Goal: Task Accomplishment & Management: Use online tool/utility

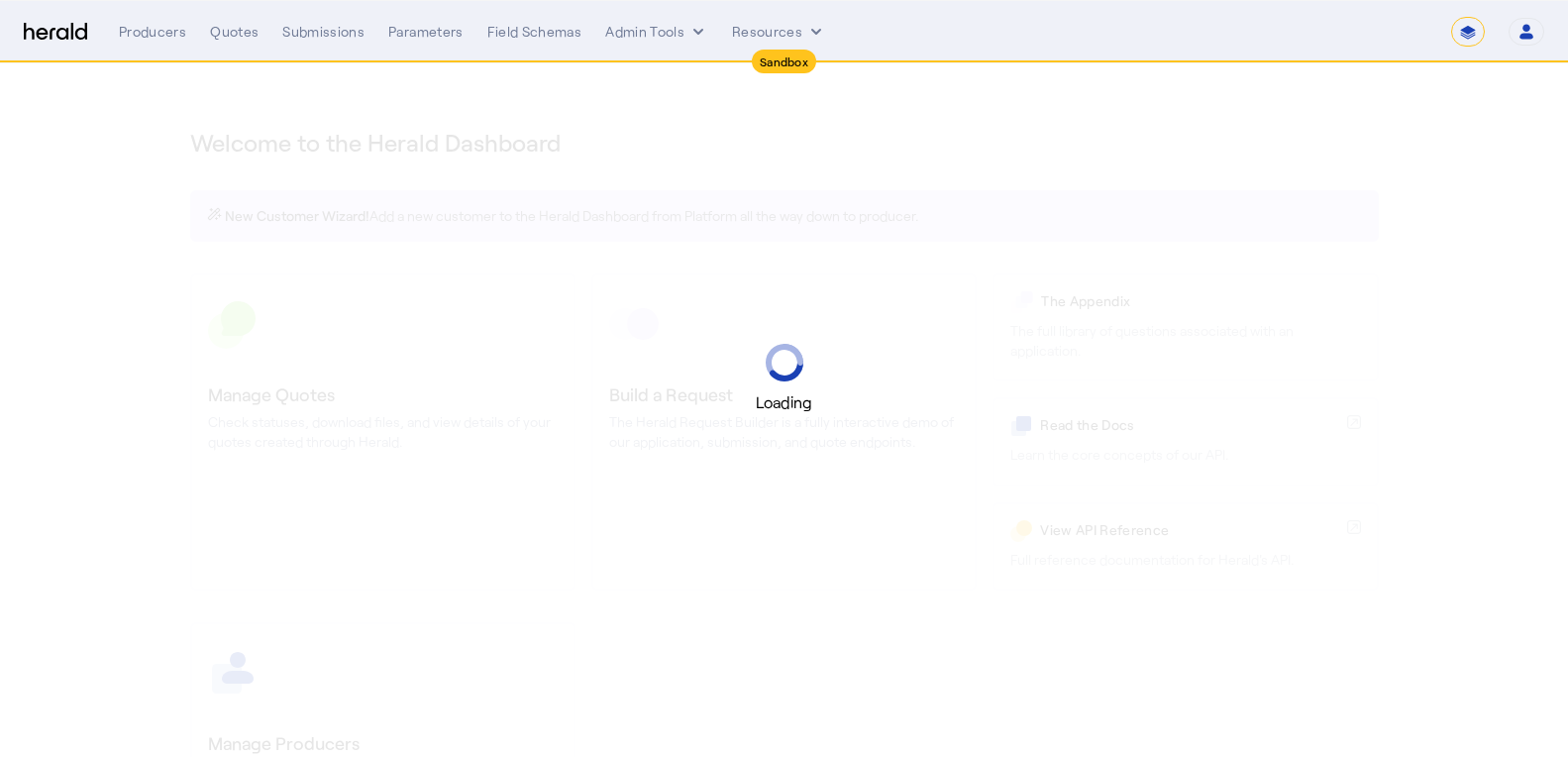
select select "*******"
select select "pfm_2v8p_herald_api"
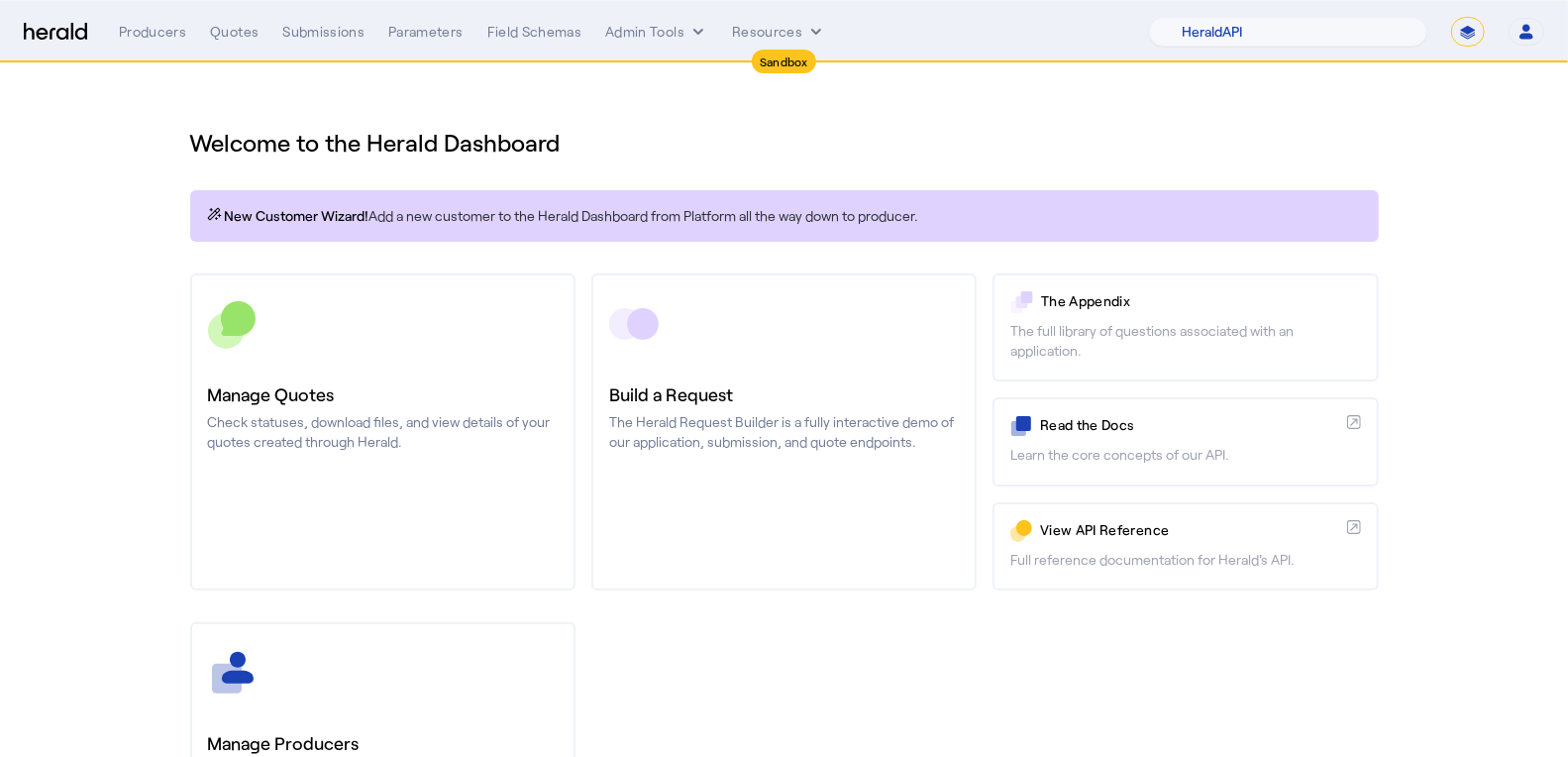
click at [1465, 37] on select "**********" at bounding box center [1468, 32] width 34 height 30
select select "**********"
click at [1453, 17] on select "**********" at bounding box center [1468, 32] width 34 height 30
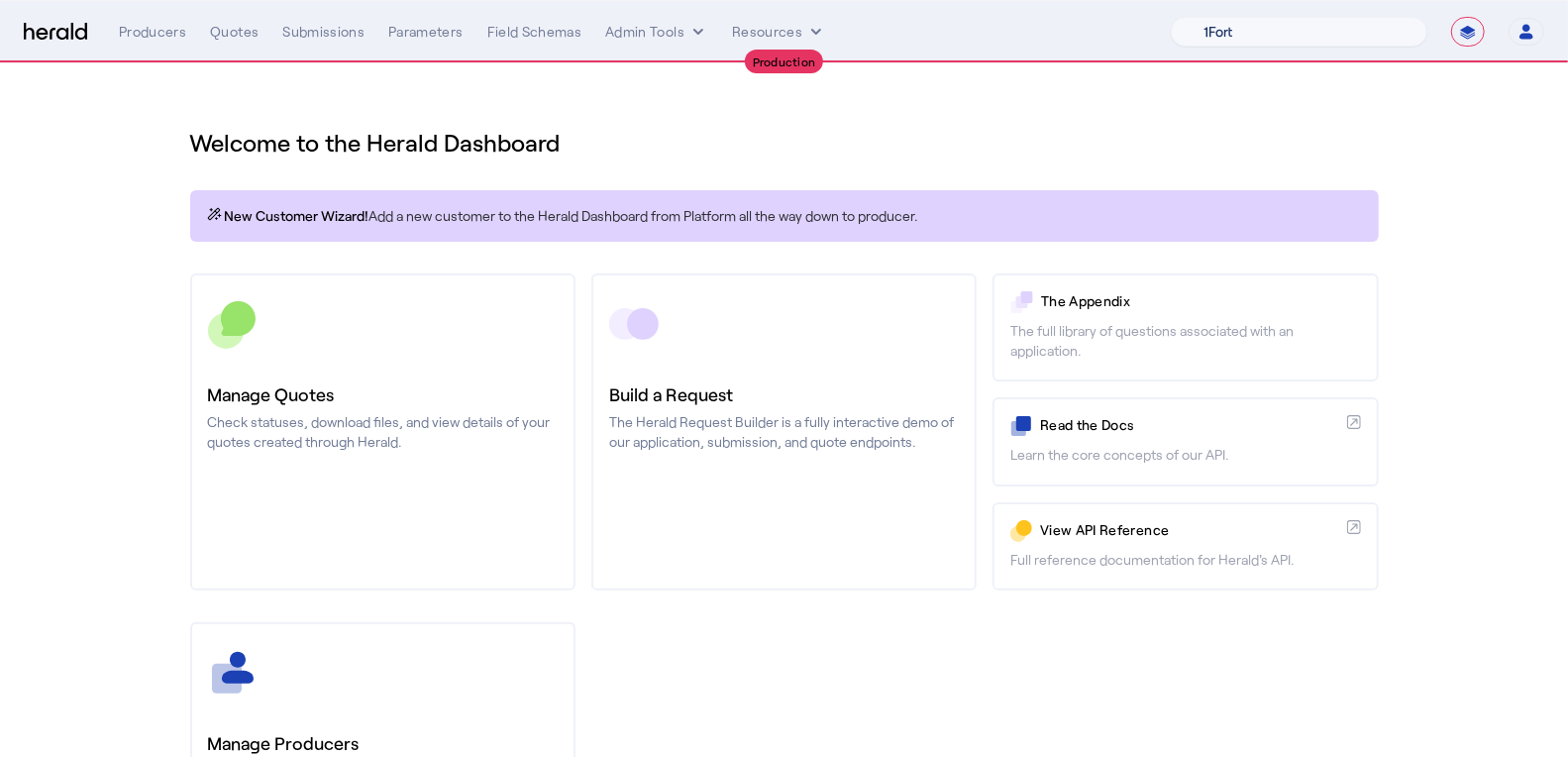
click at [1275, 31] on select "1Fort Affinity Risk Arlington Roe Billy BindHQ Bunker CRC Campus Coverage Citad…" at bounding box center [1299, 32] width 256 height 30
click at [699, 31] on icon "internal dropdown menu" at bounding box center [699, 32] width 10 height 6
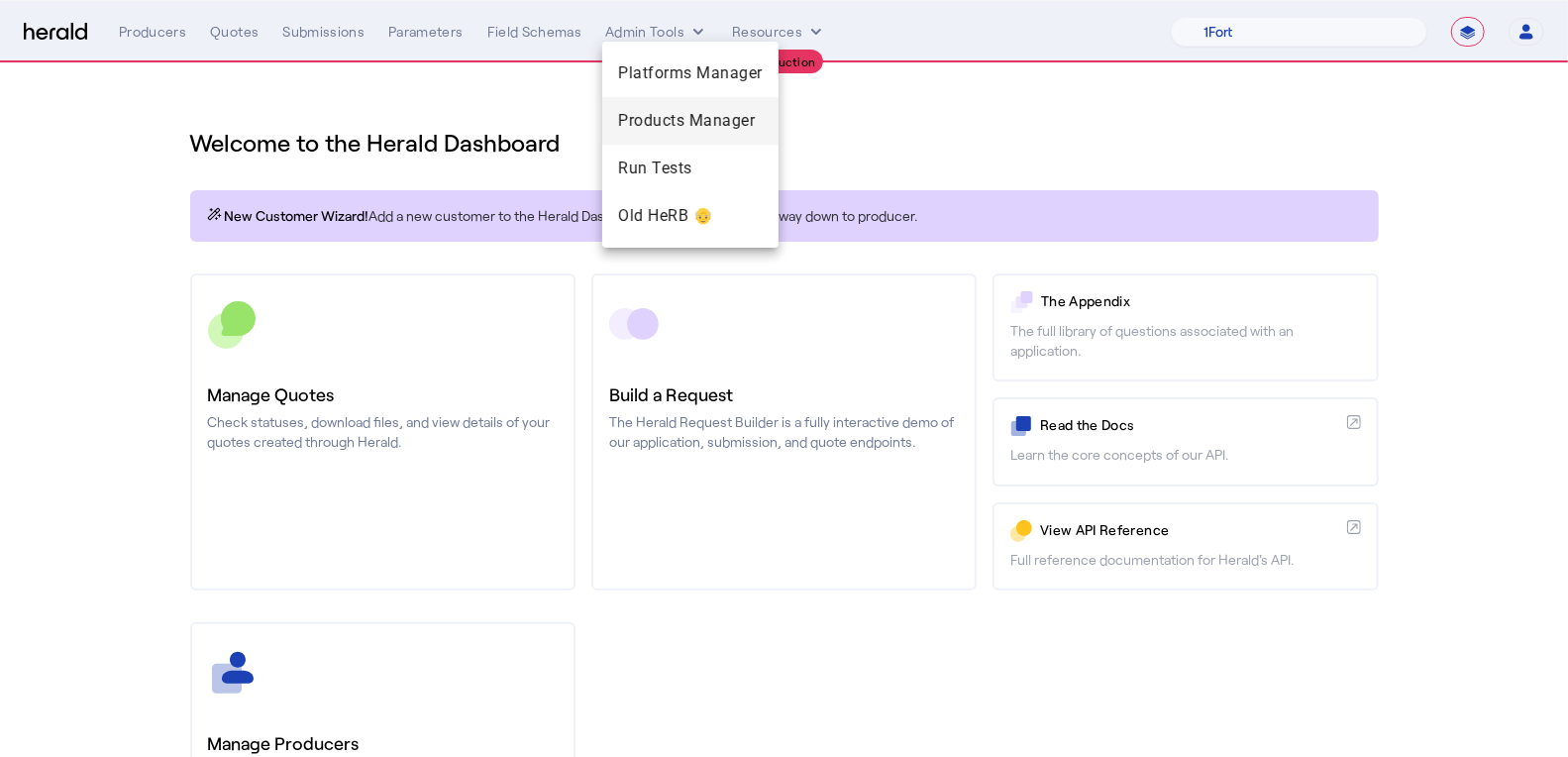
click at [699, 129] on span "Products Manager" at bounding box center [691, 121] width 145 height 24
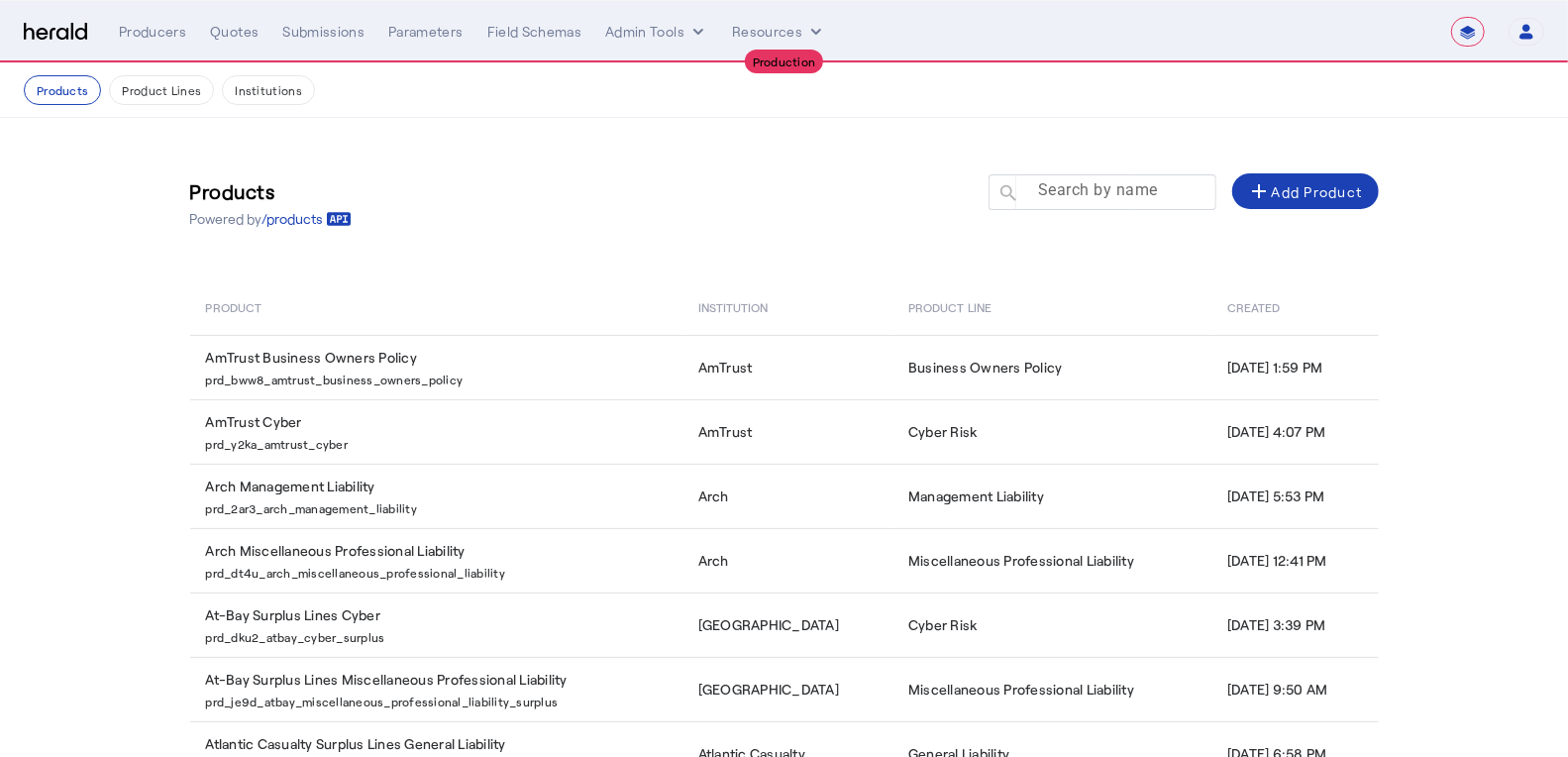
click at [1053, 181] on mat-label "Search by name" at bounding box center [1098, 190] width 120 height 19
click at [1053, 181] on input "Search by name" at bounding box center [1111, 191] width 178 height 24
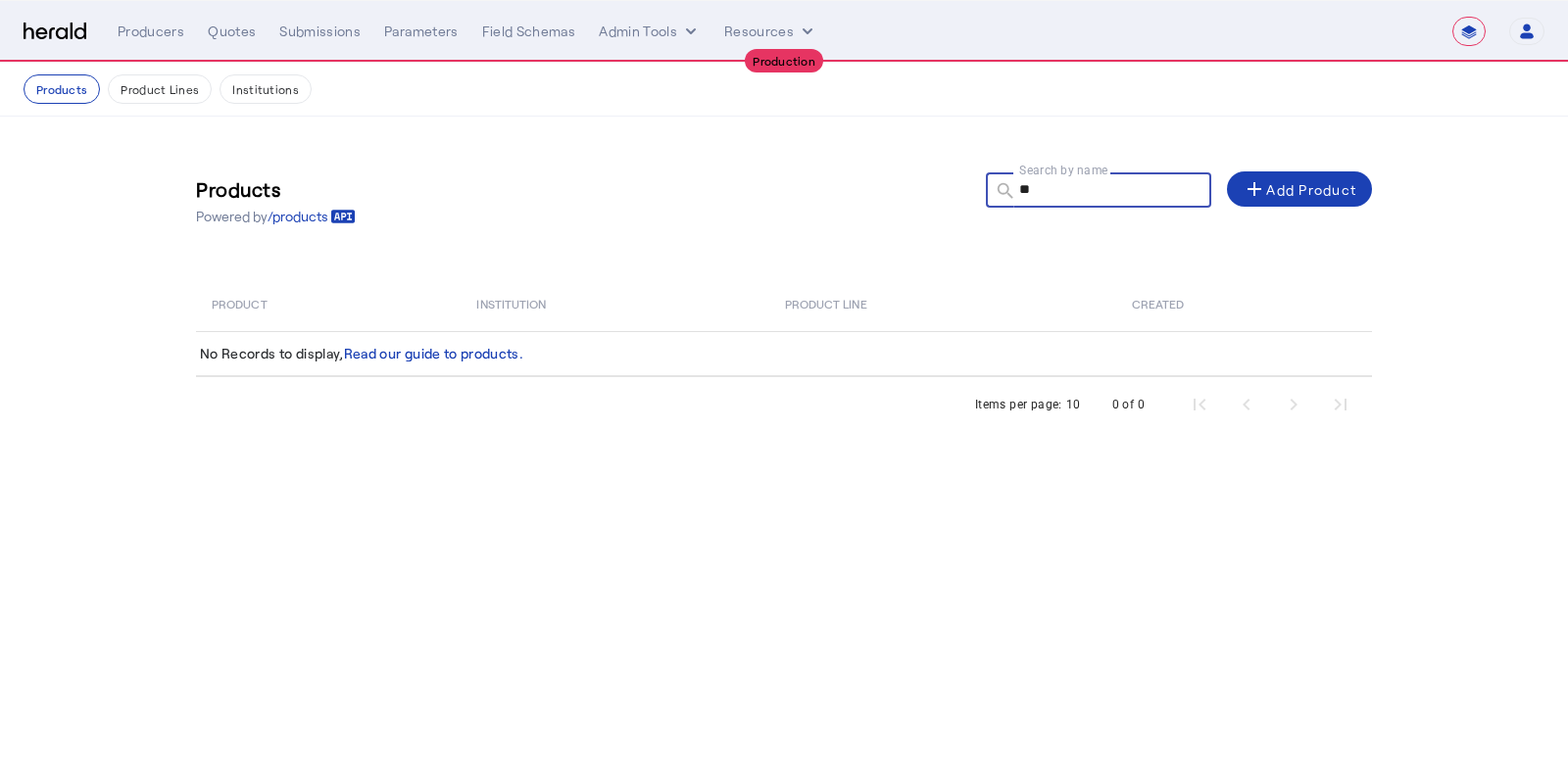
type input "*"
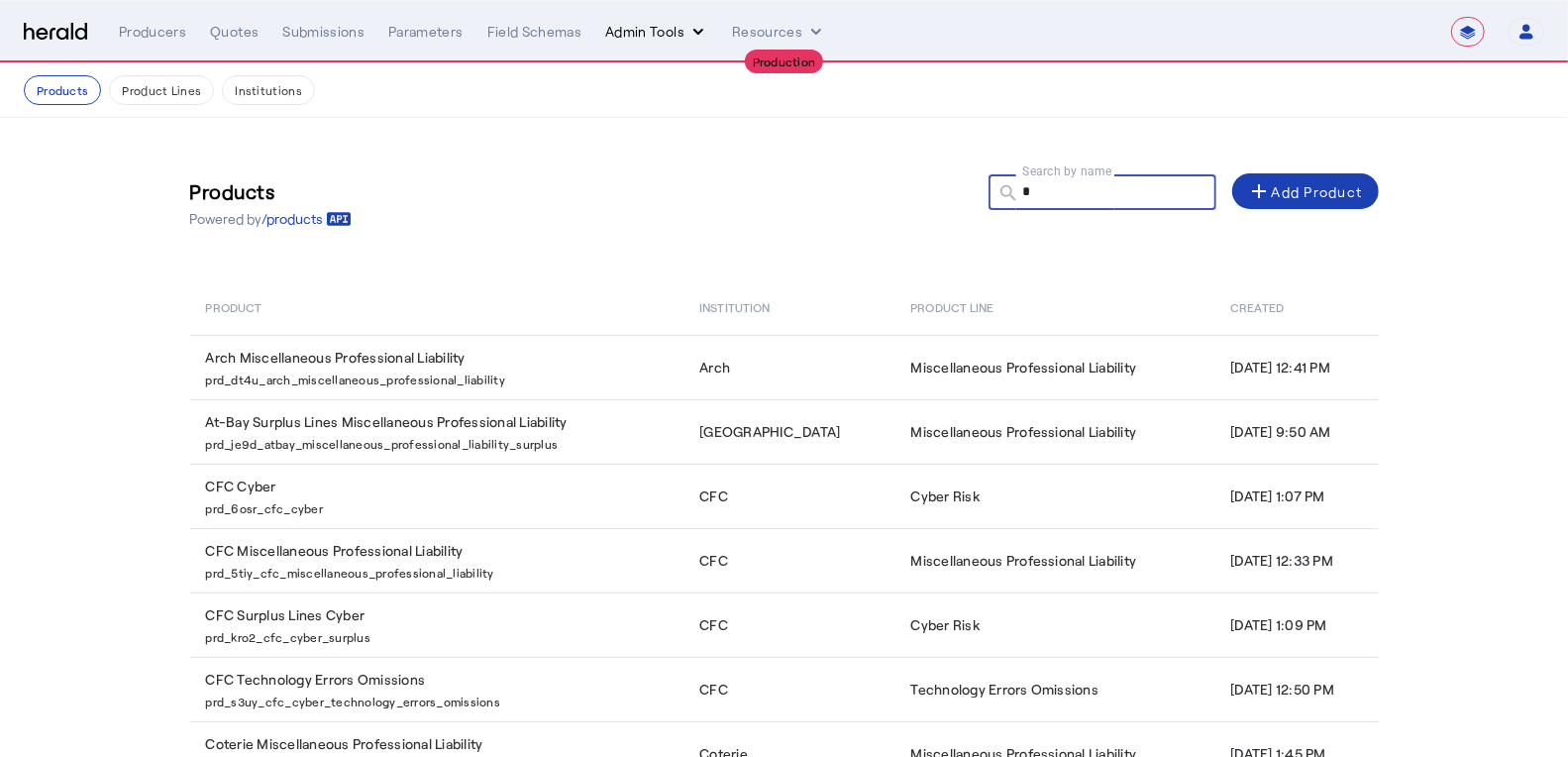
type input "*"
click at [672, 29] on button "Admin Tools" at bounding box center [657, 32] width 103 height 20
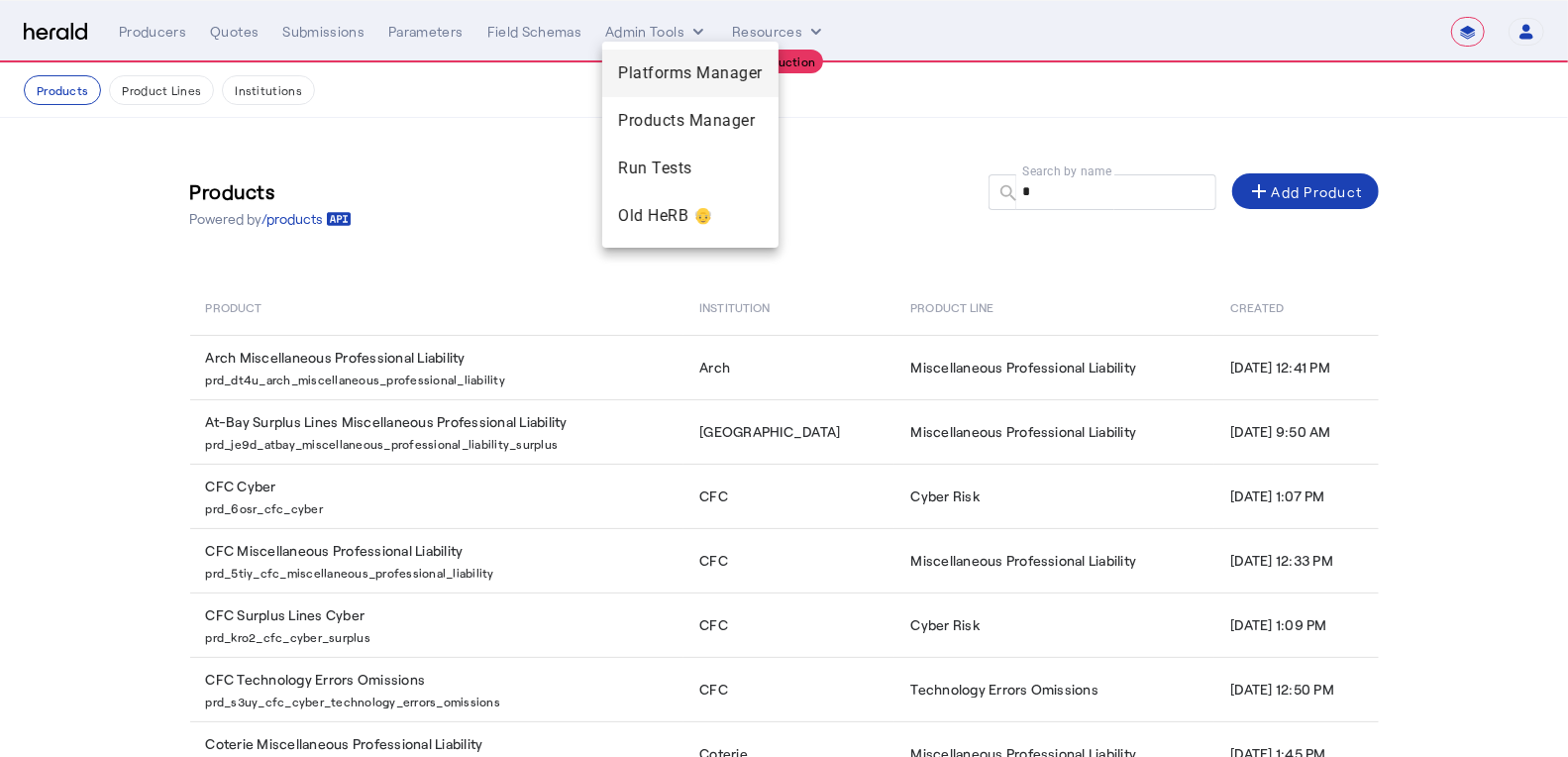
click at [695, 87] on div "Platforms Manager" at bounding box center [690, 74] width 176 height 48
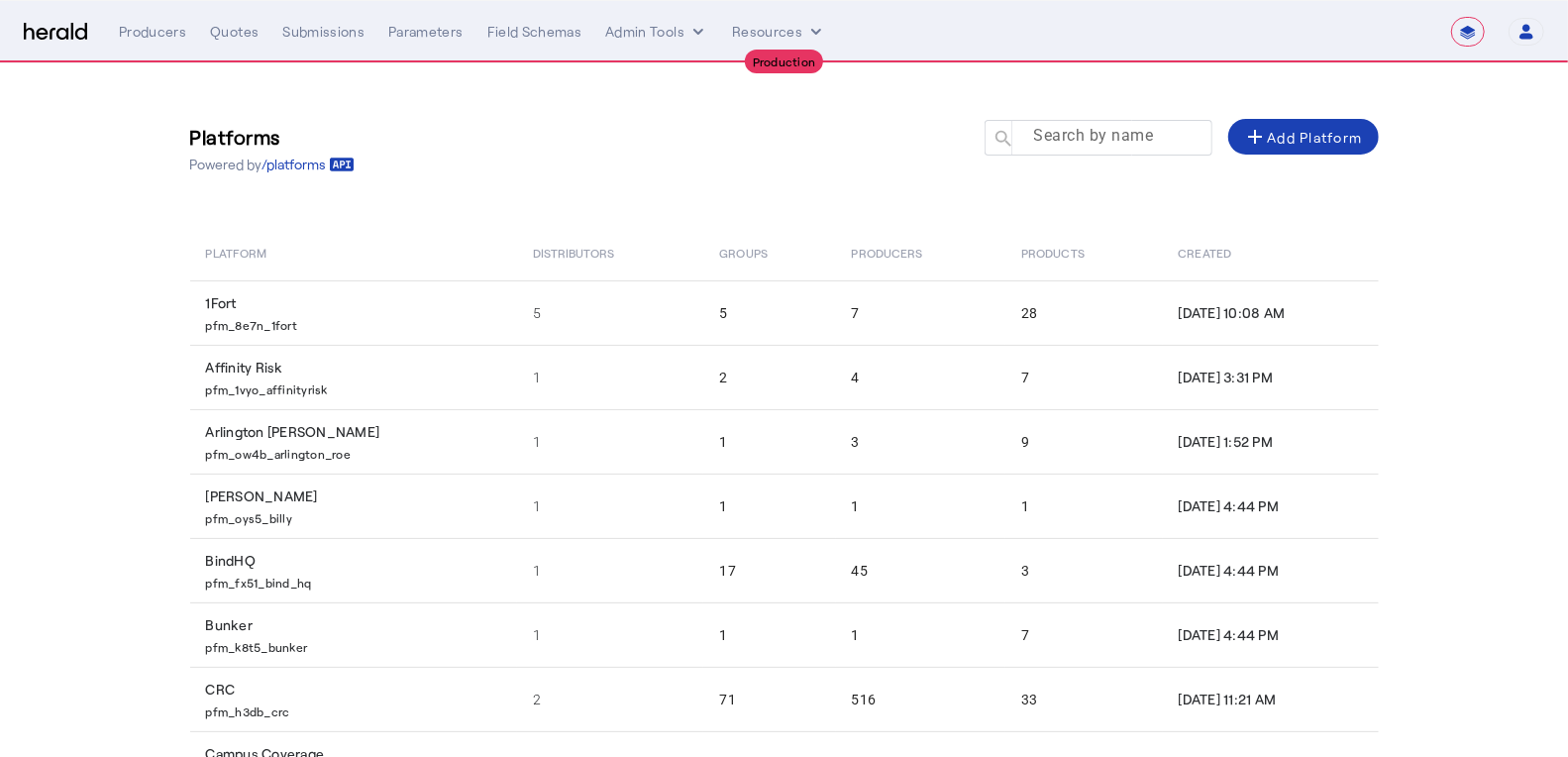
click at [1062, 148] on div at bounding box center [1107, 148] width 178 height 56
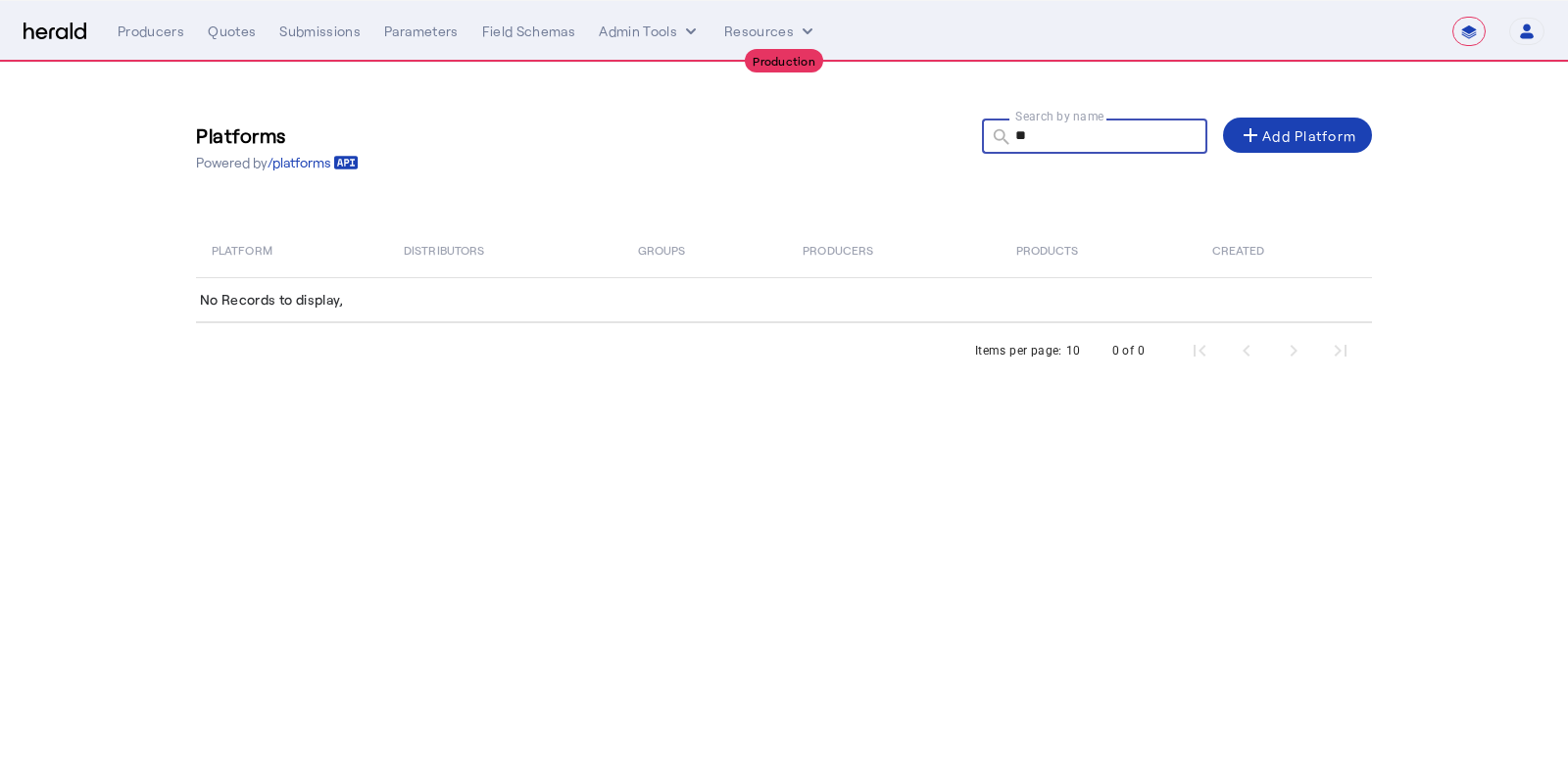
type input "*"
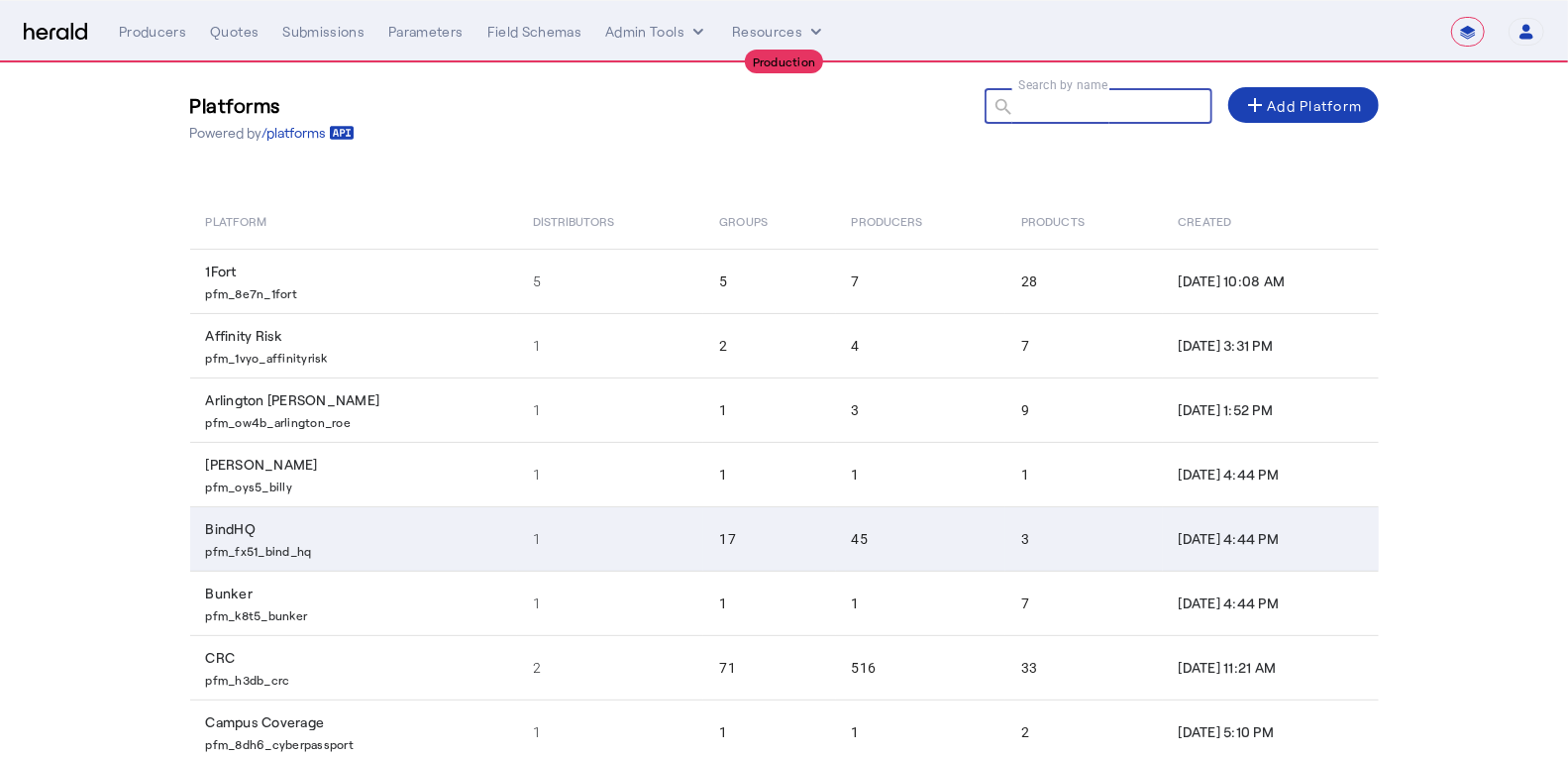
scroll to position [70, 0]
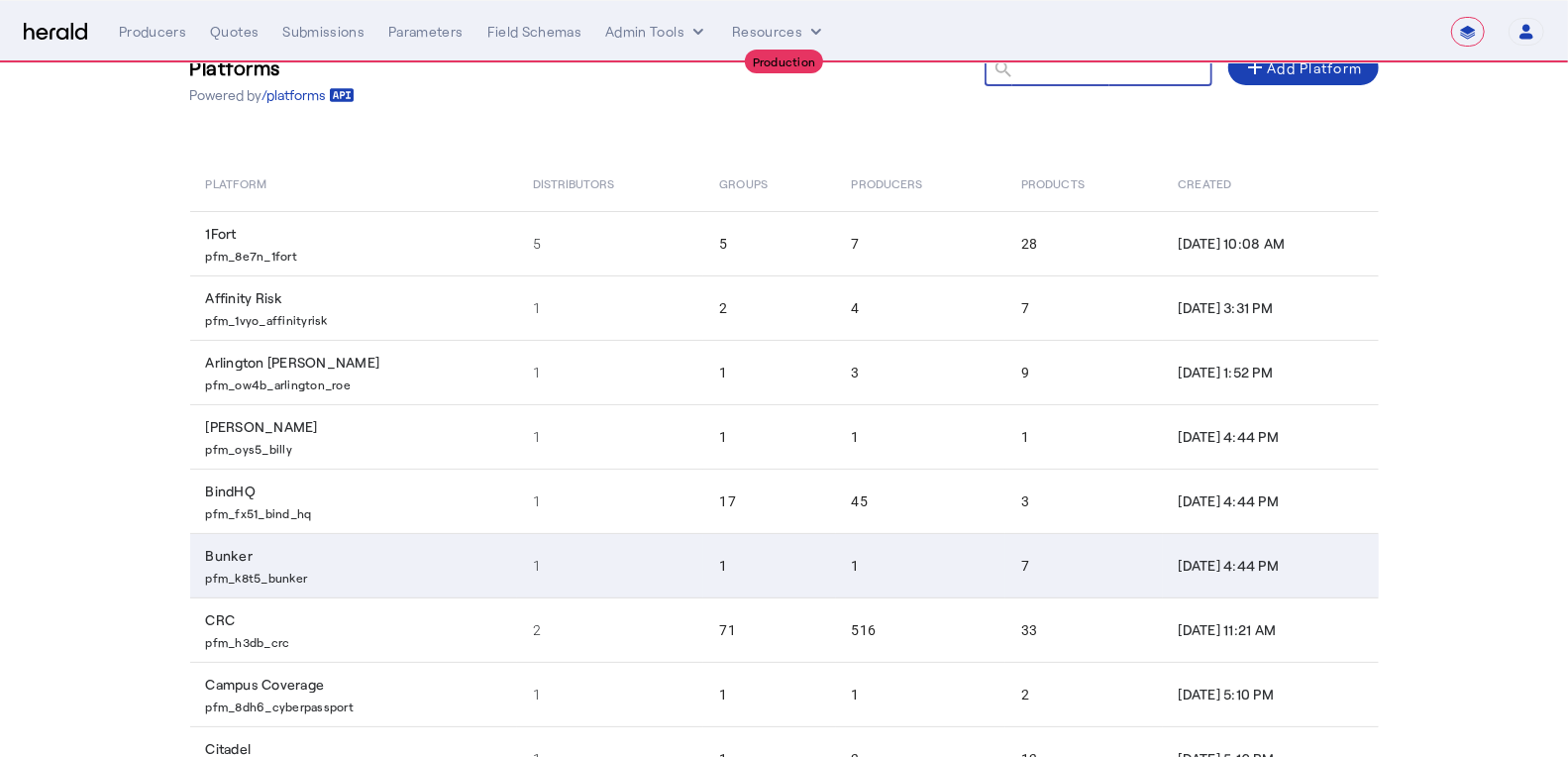
type input "*"
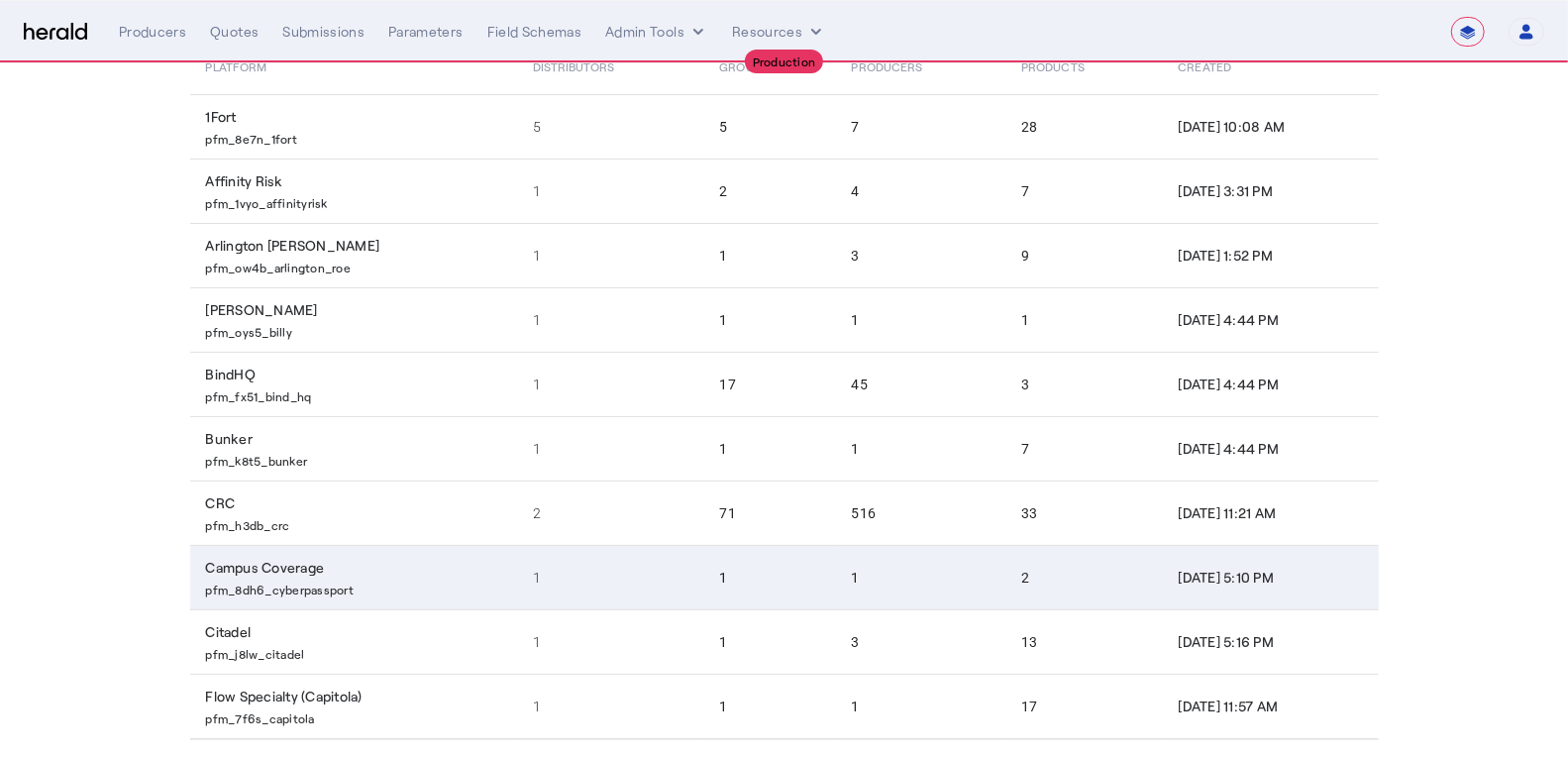
scroll to position [258, 0]
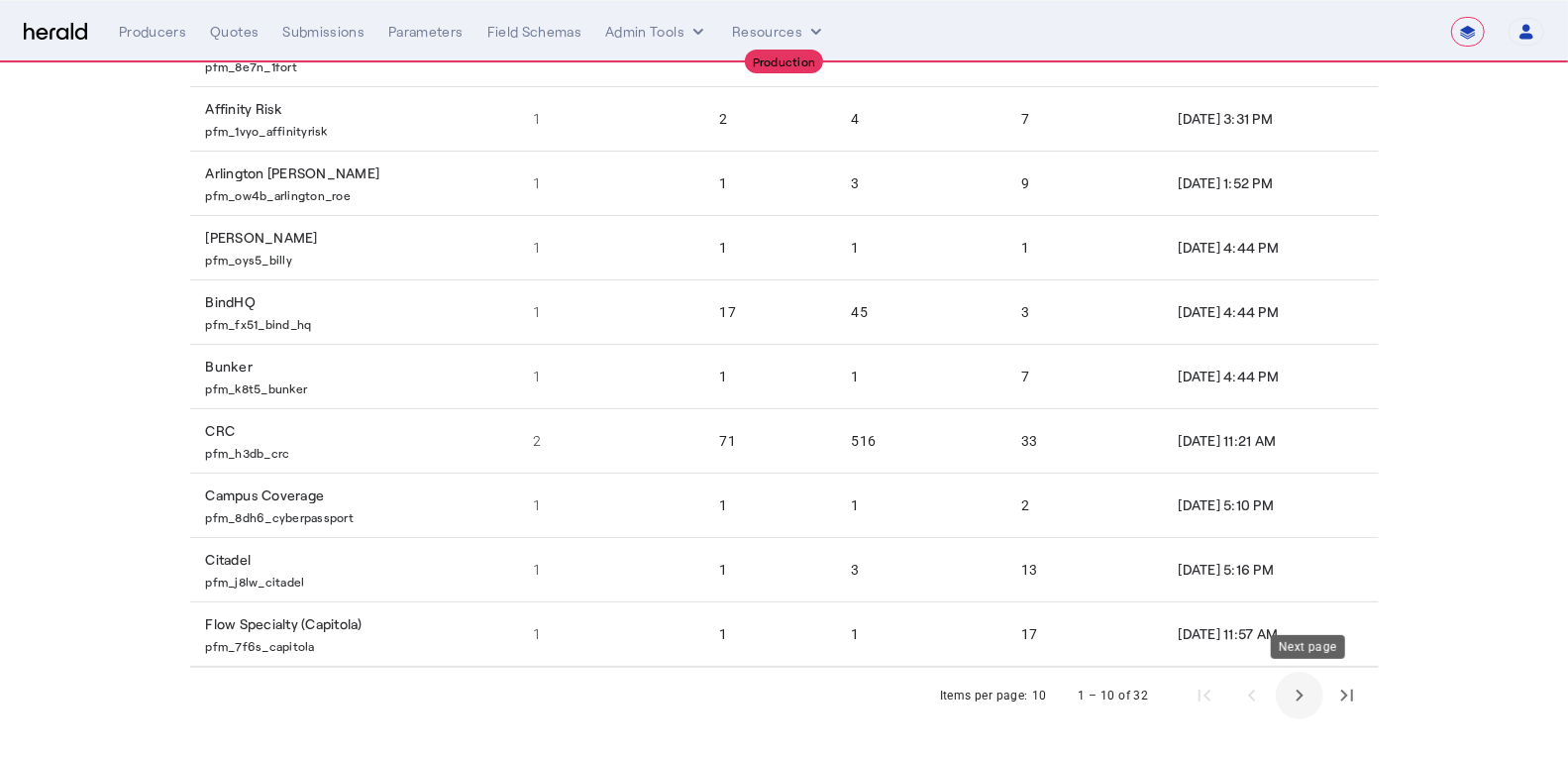
click at [1315, 690] on span "Next page" at bounding box center [1300, 695] width 48 height 48
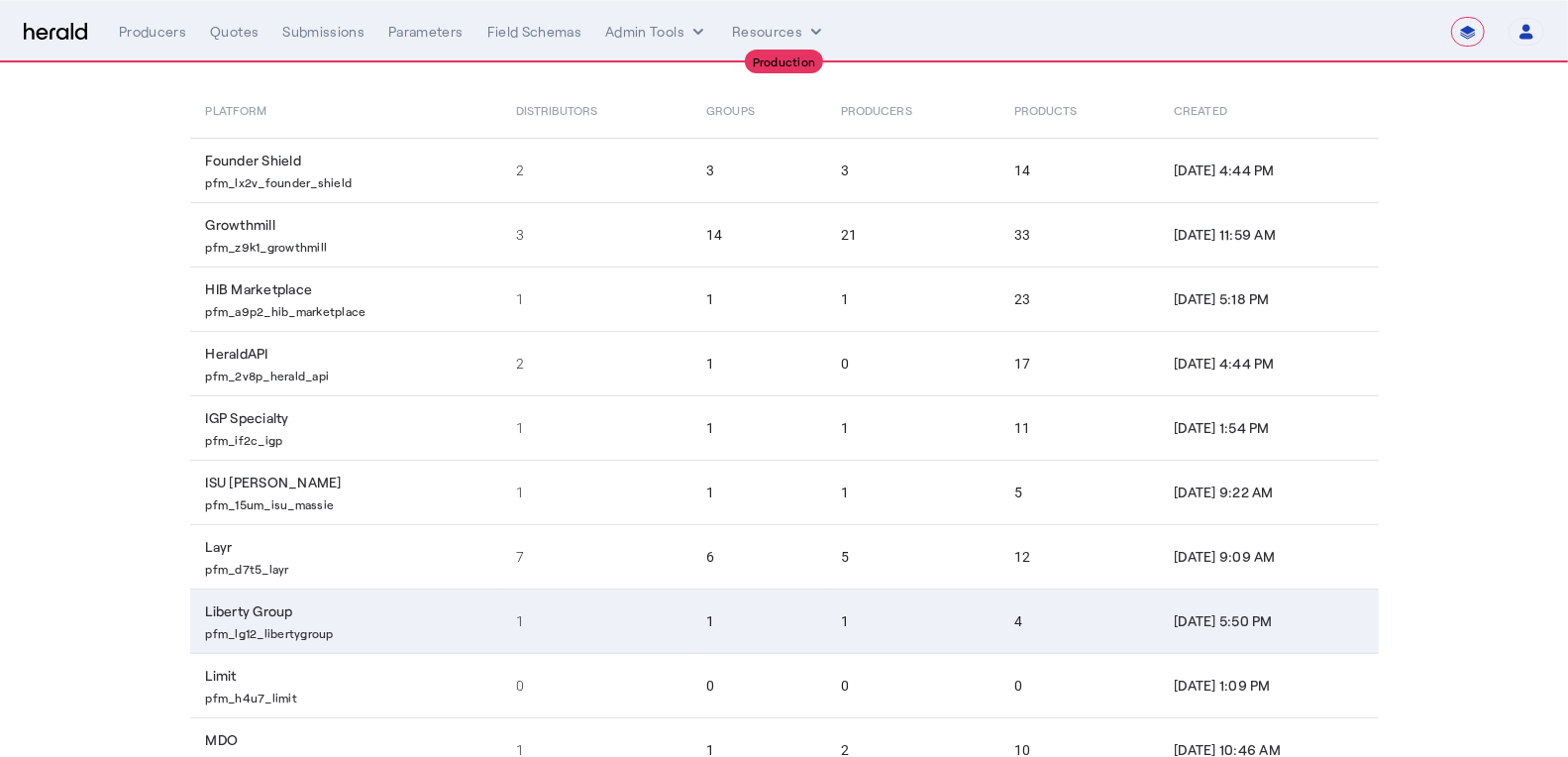
scroll to position [253, 0]
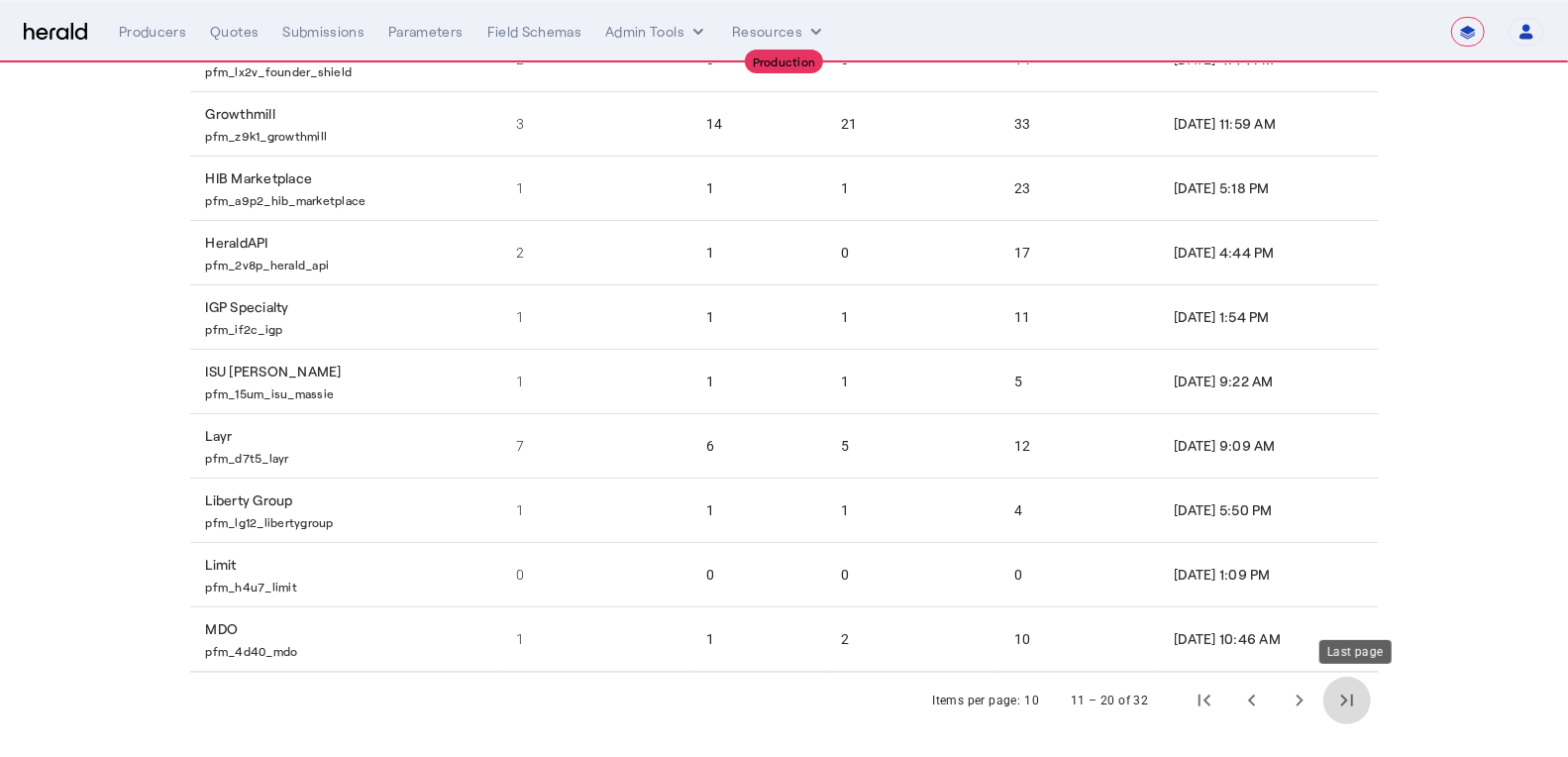
click at [1344, 692] on span "Last page" at bounding box center [1347, 700] width 48 height 48
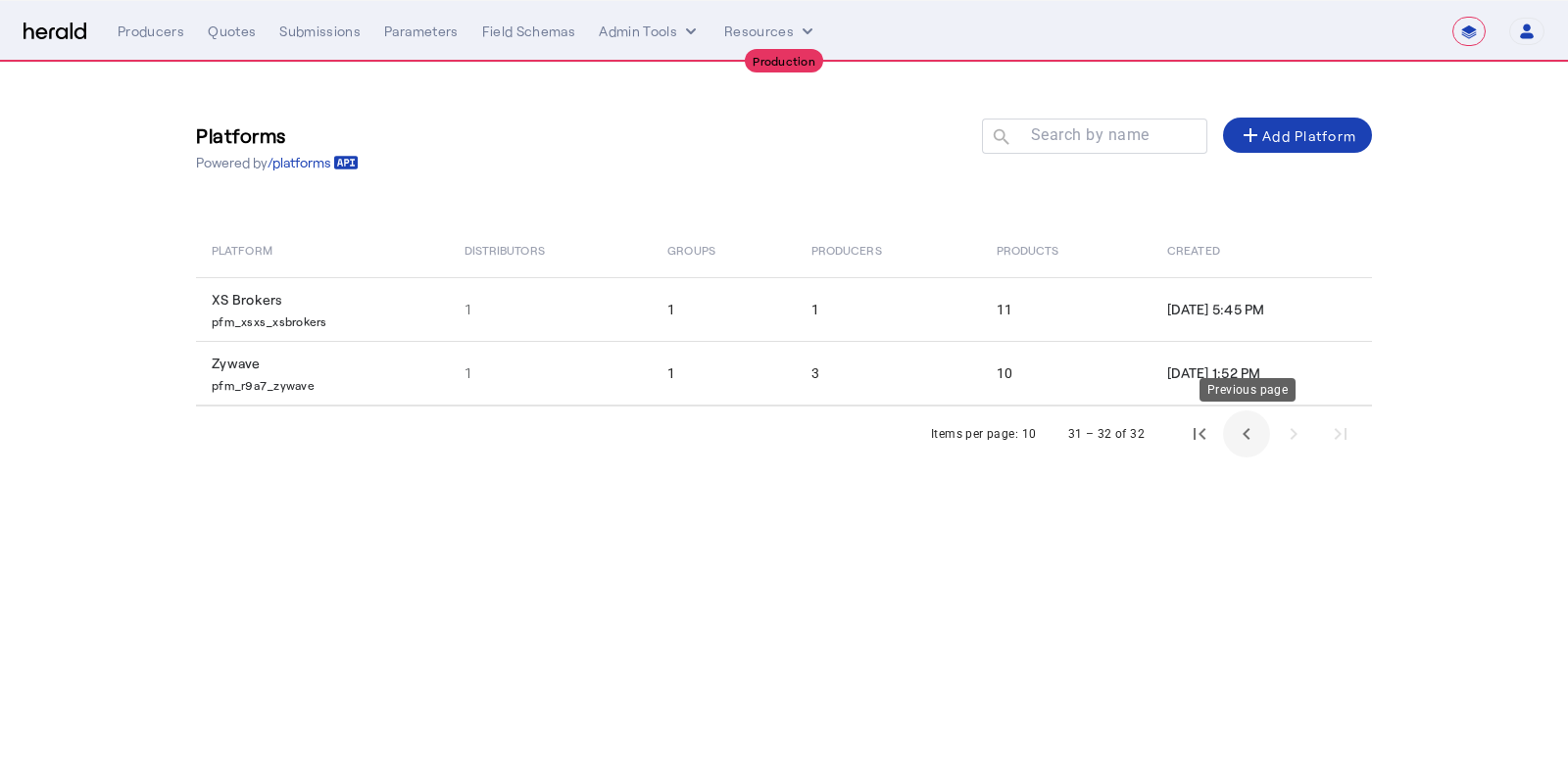
click at [1246, 436] on span "Previous page" at bounding box center [1247, 435] width 47 height 47
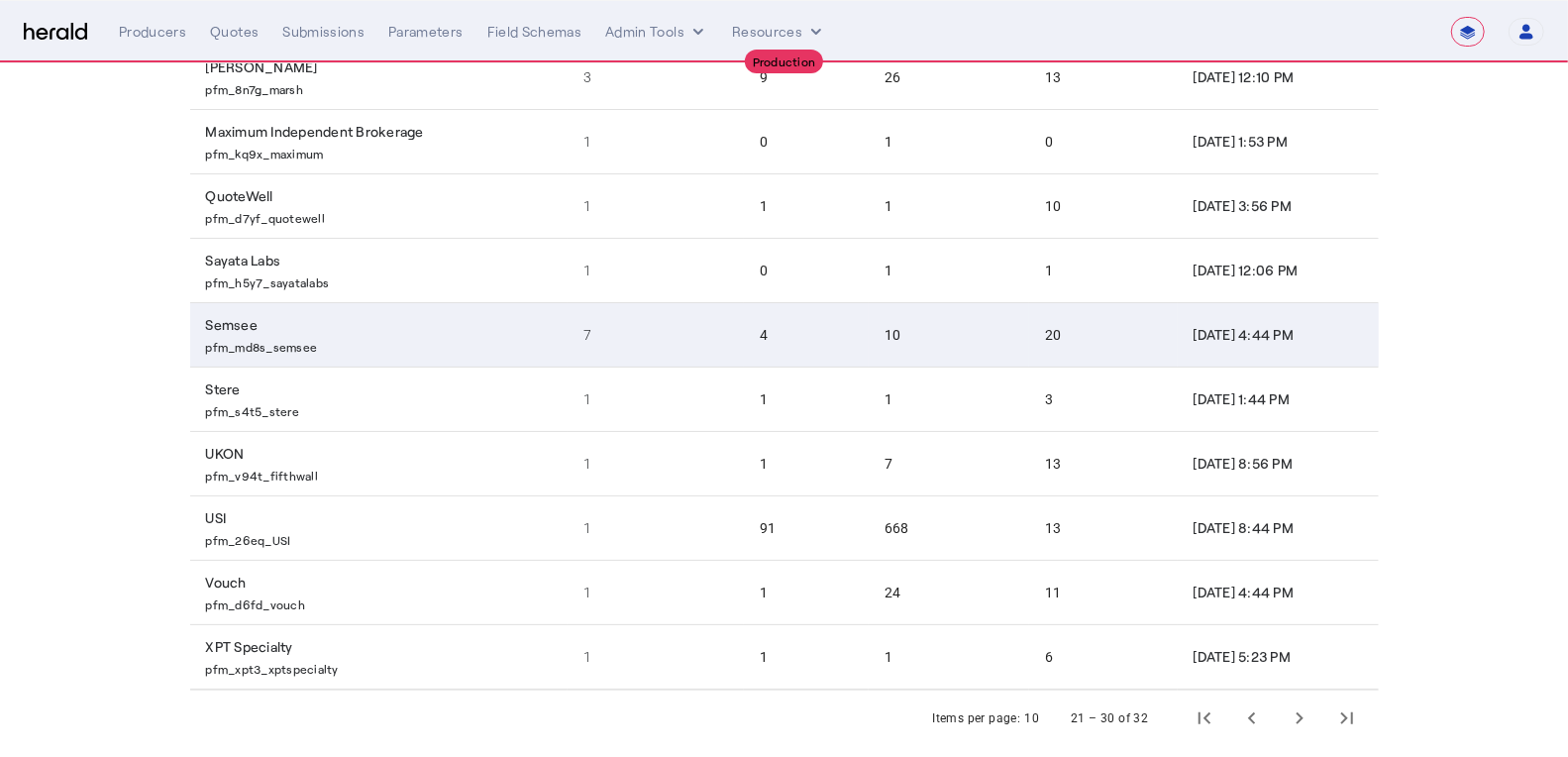
scroll to position [258, 0]
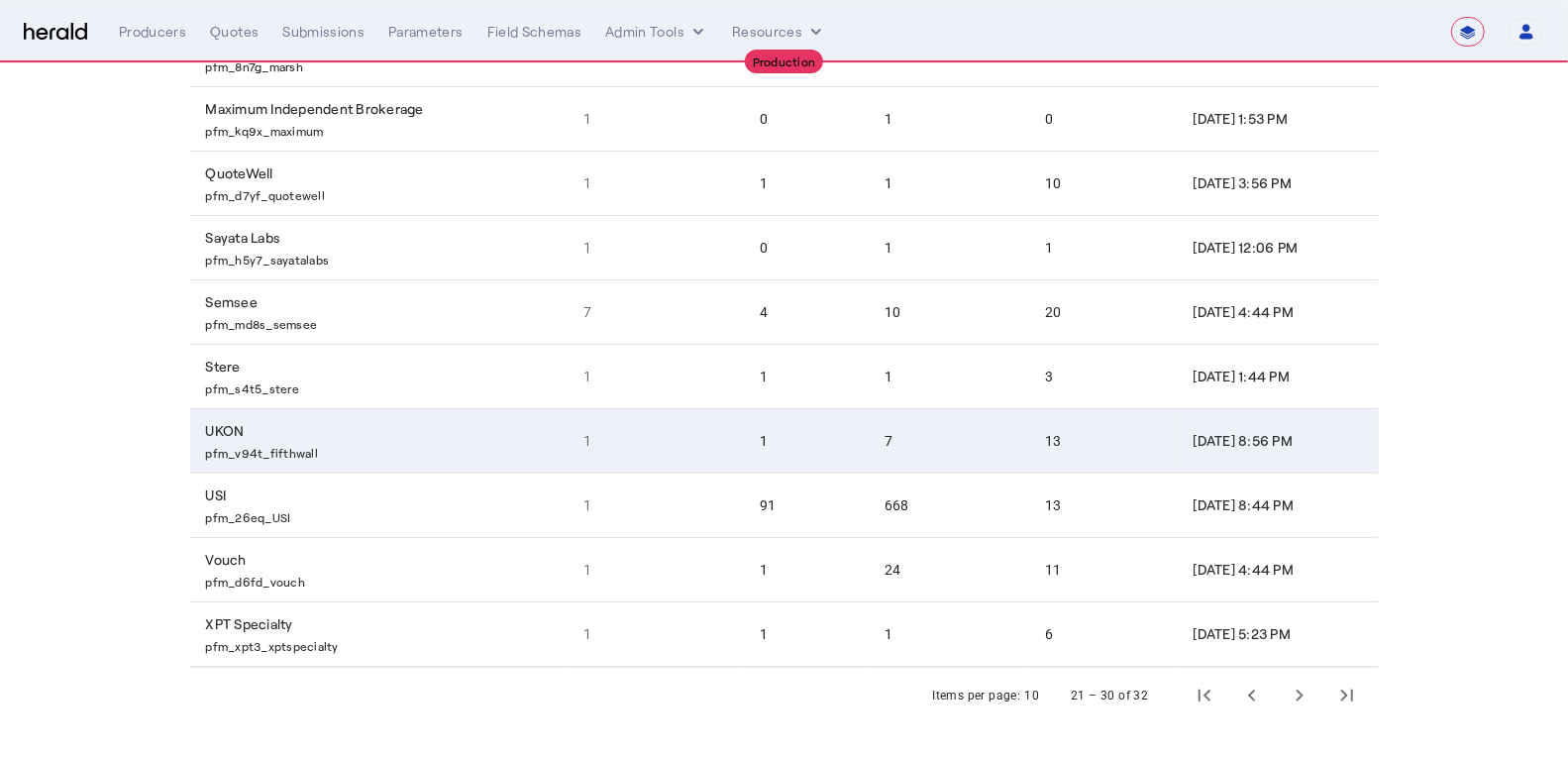
click at [463, 446] on p "pfm_v94t_fifthwall" at bounding box center [383, 451] width 355 height 20
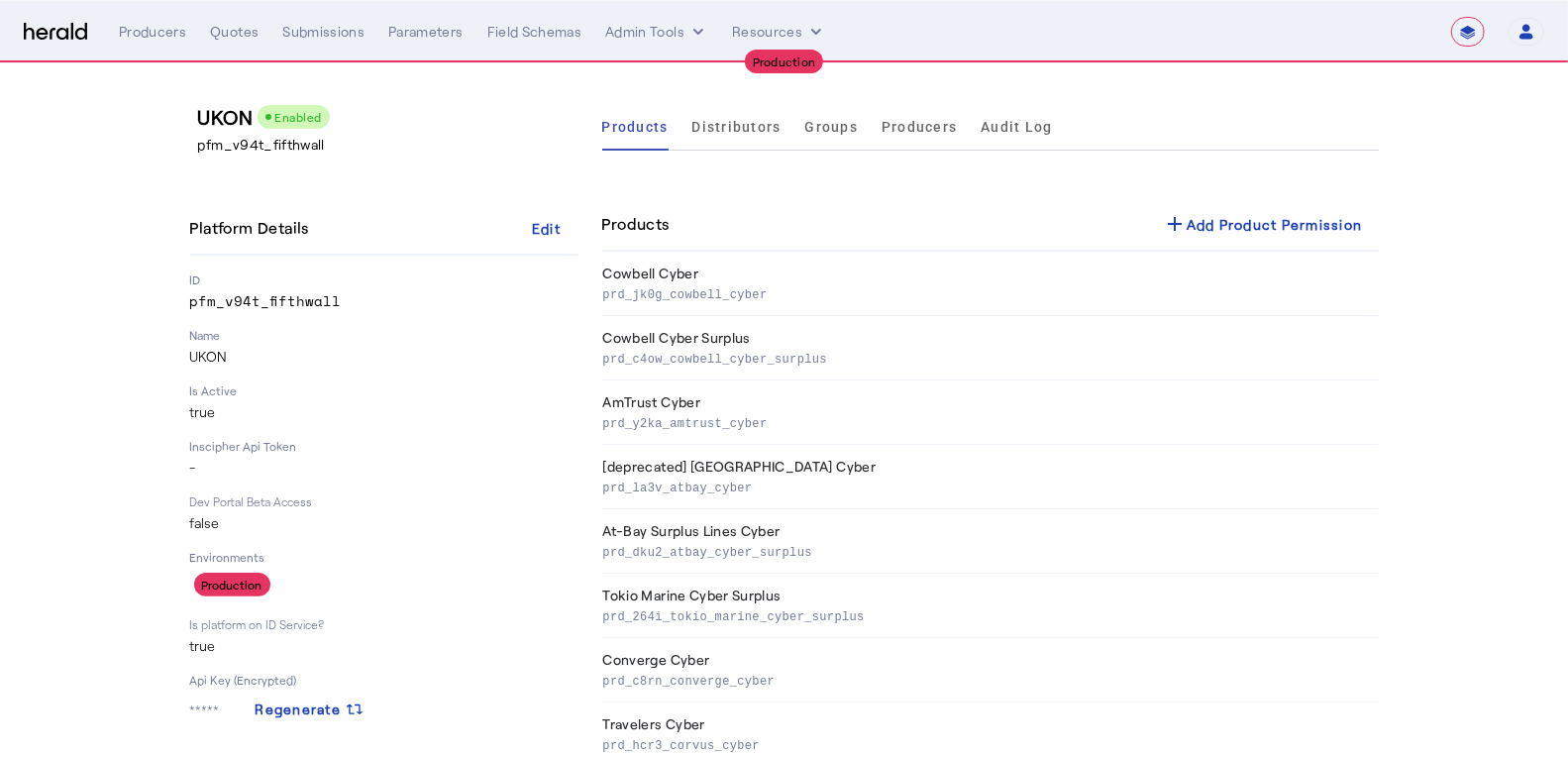
click at [264, 297] on p "pfm_v94t_fifthwall" at bounding box center [384, 301] width 389 height 20
copy p "pfm_v94t_fifthwall"
click at [1472, 34] on select "**********" at bounding box center [1468, 32] width 34 height 30
click at [73, 36] on img at bounding box center [56, 32] width 64 height 19
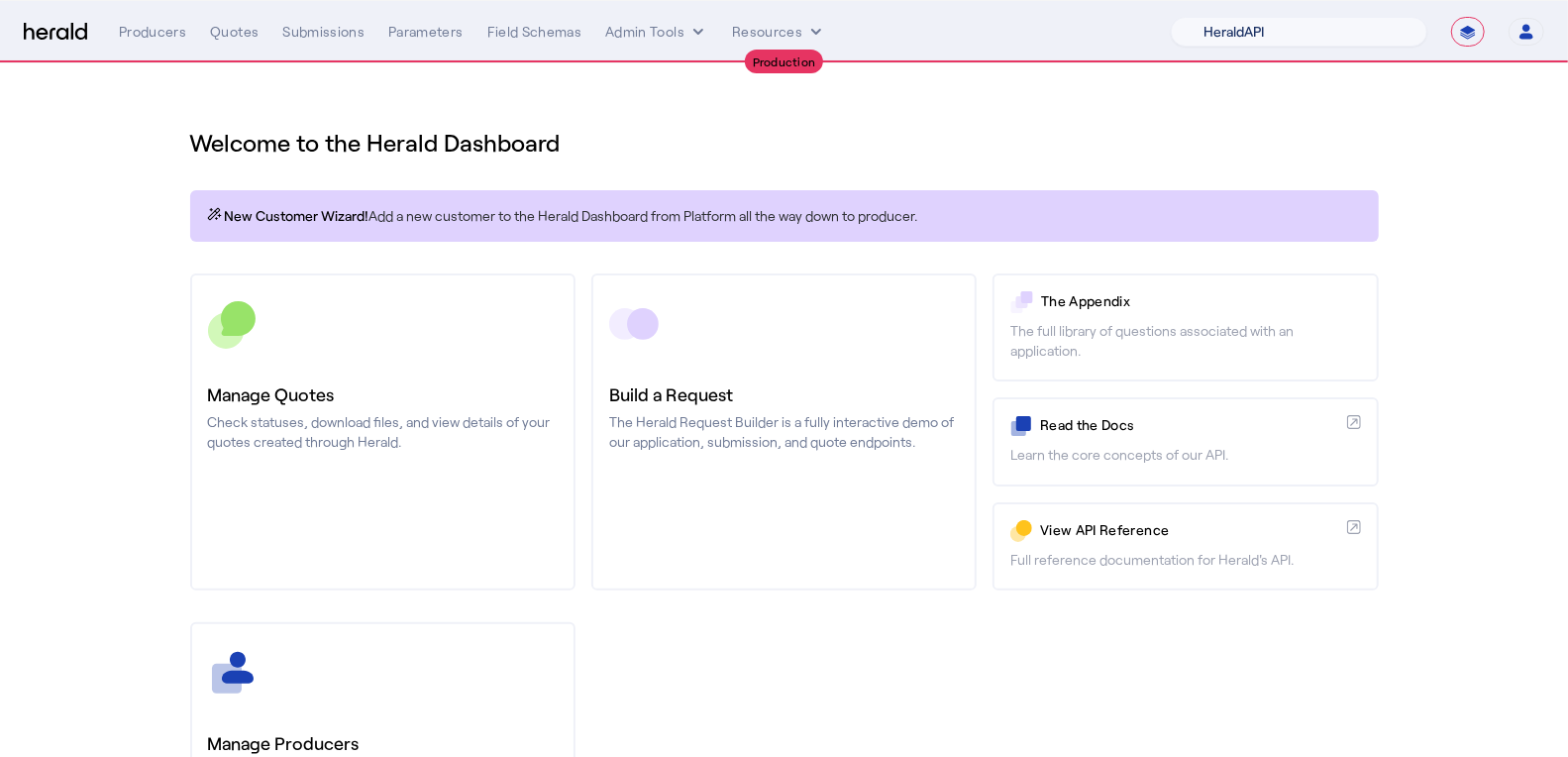
click at [1363, 40] on select "1Fort Affinity Risk Arlington Roe Billy BindHQ Bunker CRC Campus Coverage Citad…" at bounding box center [1299, 32] width 256 height 30
select select "pfm_v94t_fifthwall"
click at [1172, 17] on select "1Fort Affinity Risk Arlington Roe Billy BindHQ Bunker CRC Campus Coverage Citad…" at bounding box center [1299, 32] width 256 height 30
click at [371, 45] on div "**********" at bounding box center [832, 32] width 1425 height 30
click at [243, 31] on div "Quotes" at bounding box center [234, 32] width 49 height 20
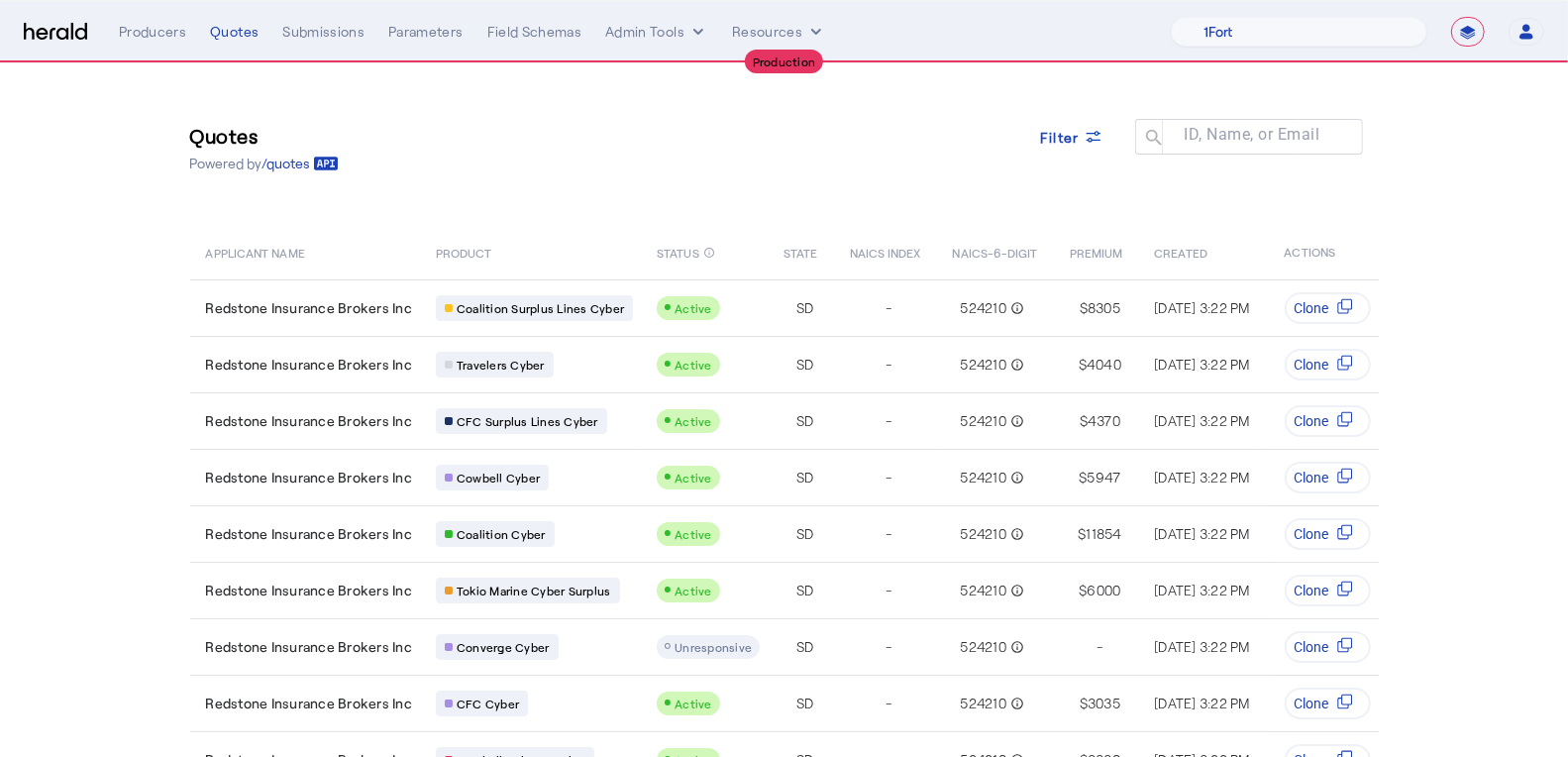
click at [40, 27] on img at bounding box center [56, 32] width 64 height 19
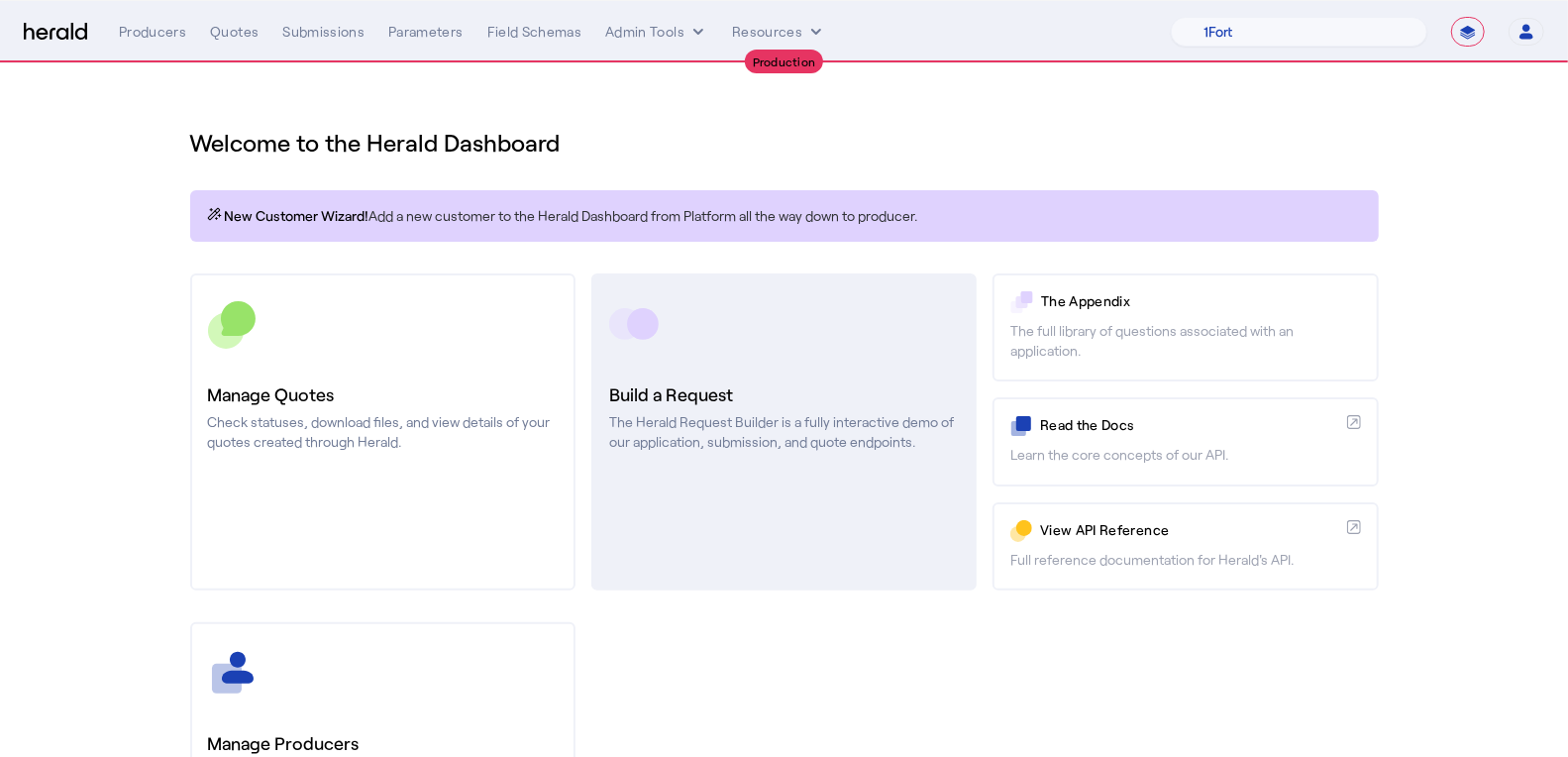
click at [729, 382] on h3 "Build a Request" at bounding box center [784, 394] width 350 height 28
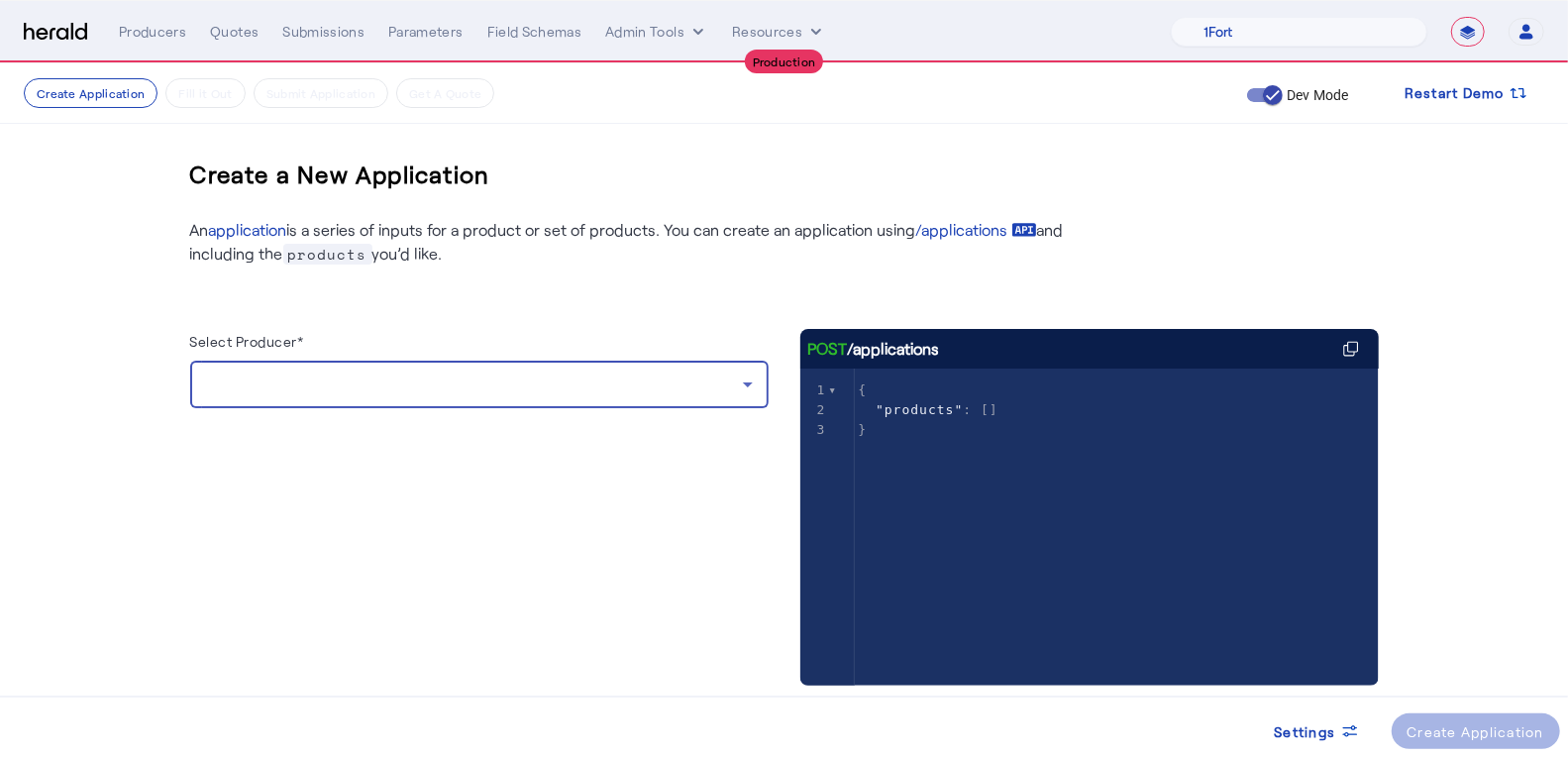
click at [549, 386] on div at bounding box center [474, 384] width 537 height 24
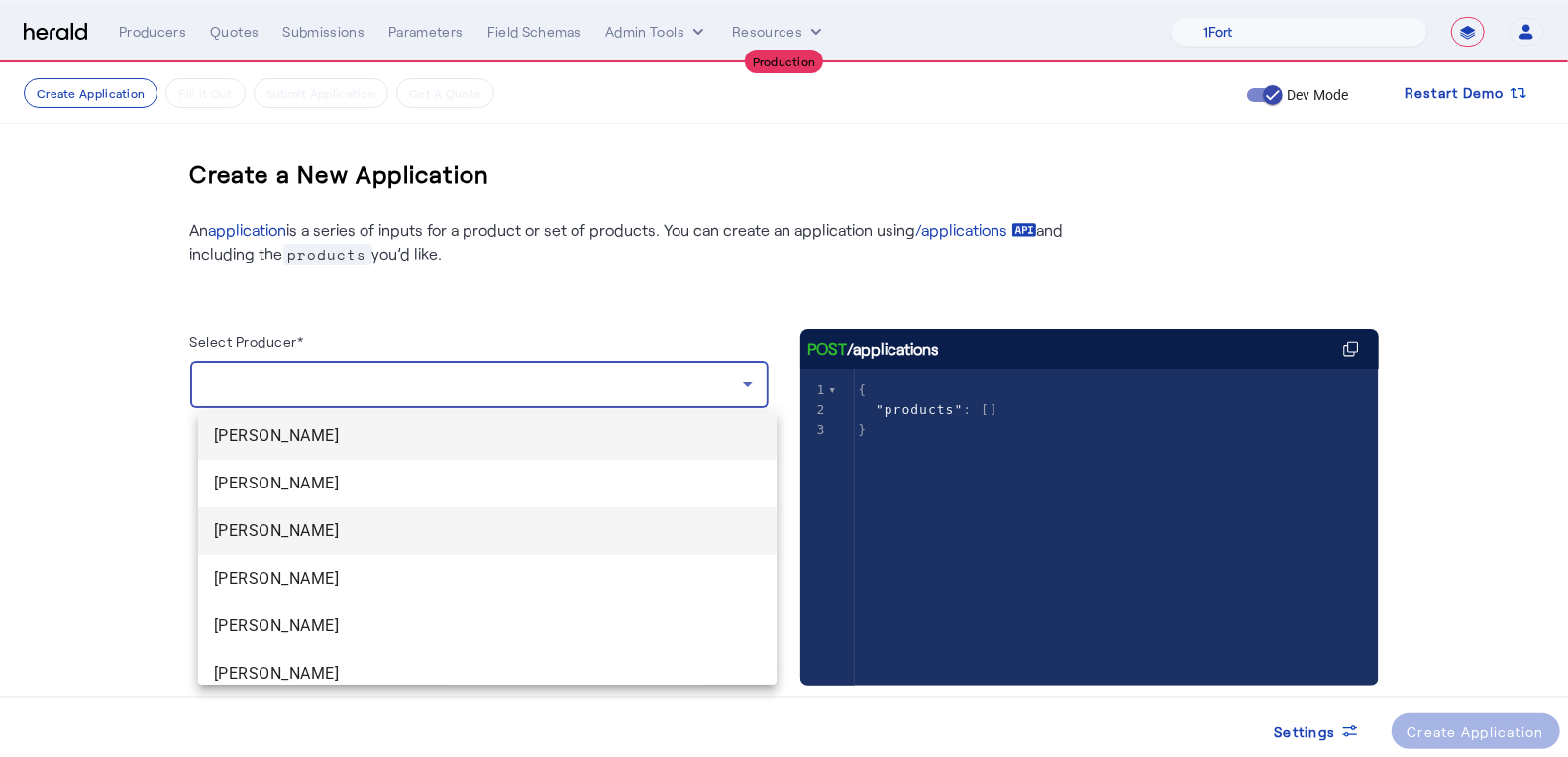
click at [552, 544] on mat-option "Devonne White" at bounding box center [487, 530] width 578 height 48
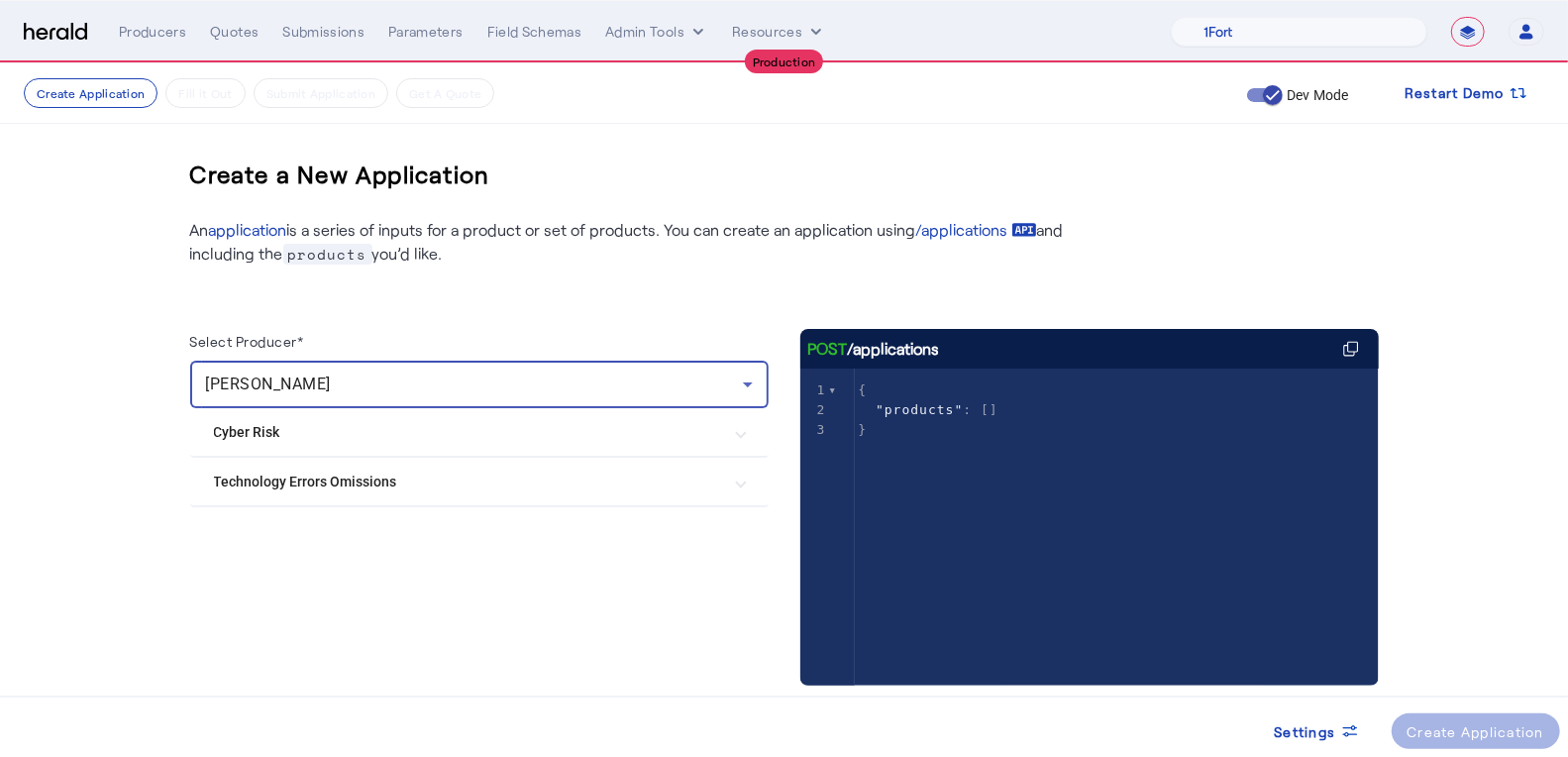
click at [520, 445] on mat-expansion-panel-header "Cyber Risk" at bounding box center [479, 432] width 578 height 48
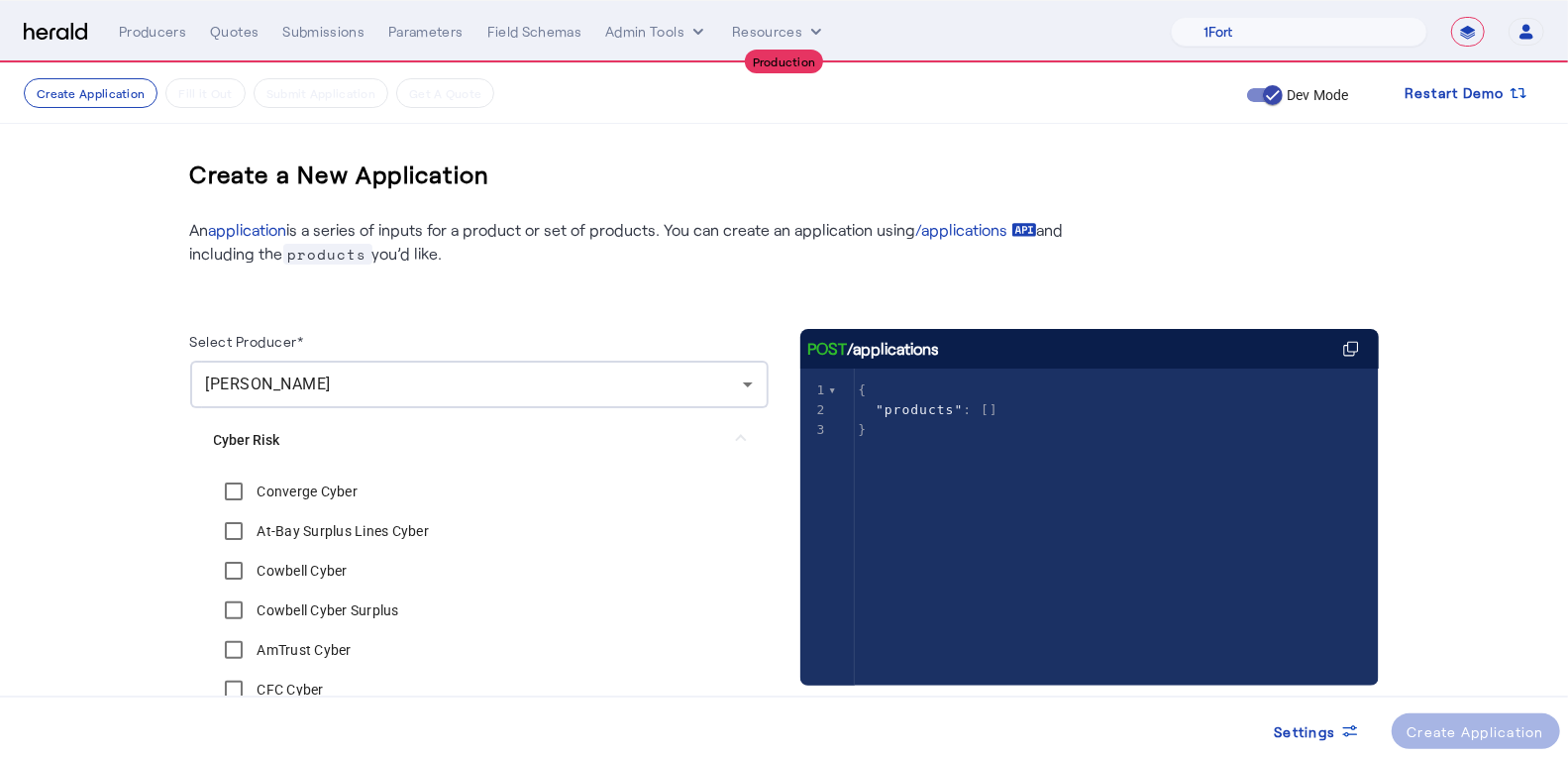
click at [322, 572] on label "Cowbell Cyber" at bounding box center [300, 570] width 94 height 20
click at [352, 525] on label "At-Bay Surplus Lines Cyber" at bounding box center [341, 530] width 176 height 20
click at [1485, 721] on div "Create Application" at bounding box center [1476, 731] width 138 height 21
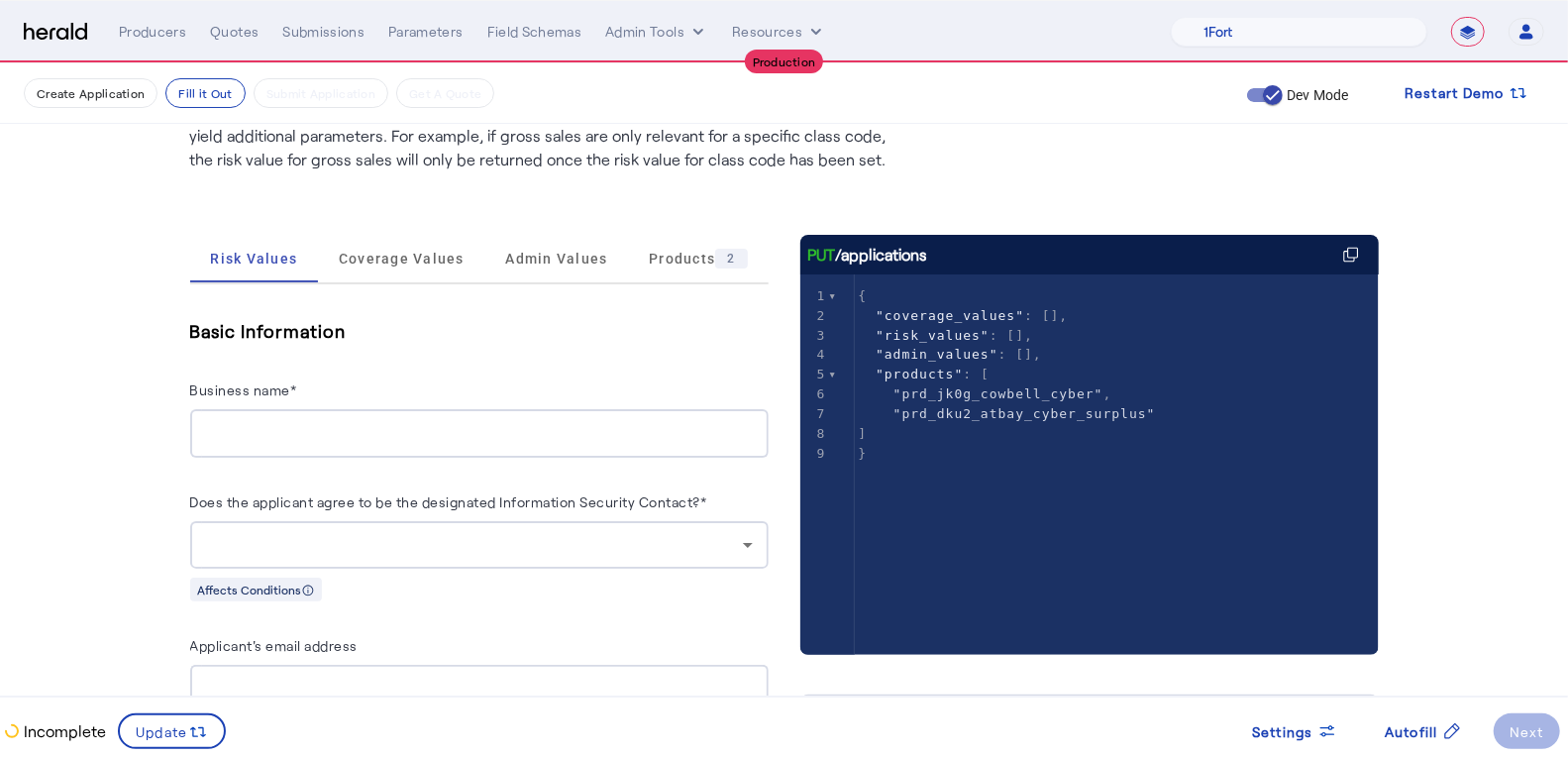
scroll to position [190, 0]
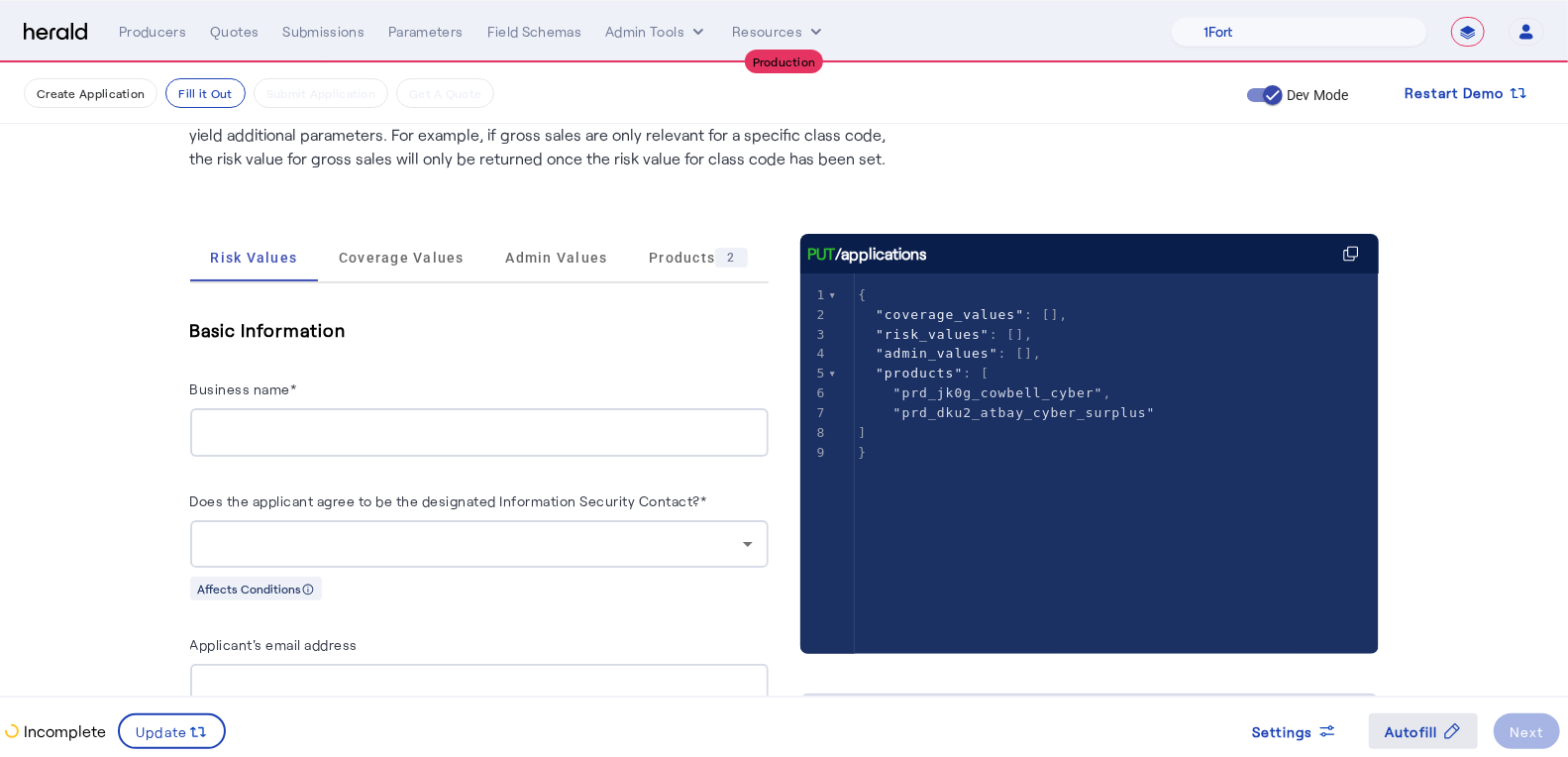
click at [1429, 740] on span "Autofill" at bounding box center [1411, 731] width 54 height 21
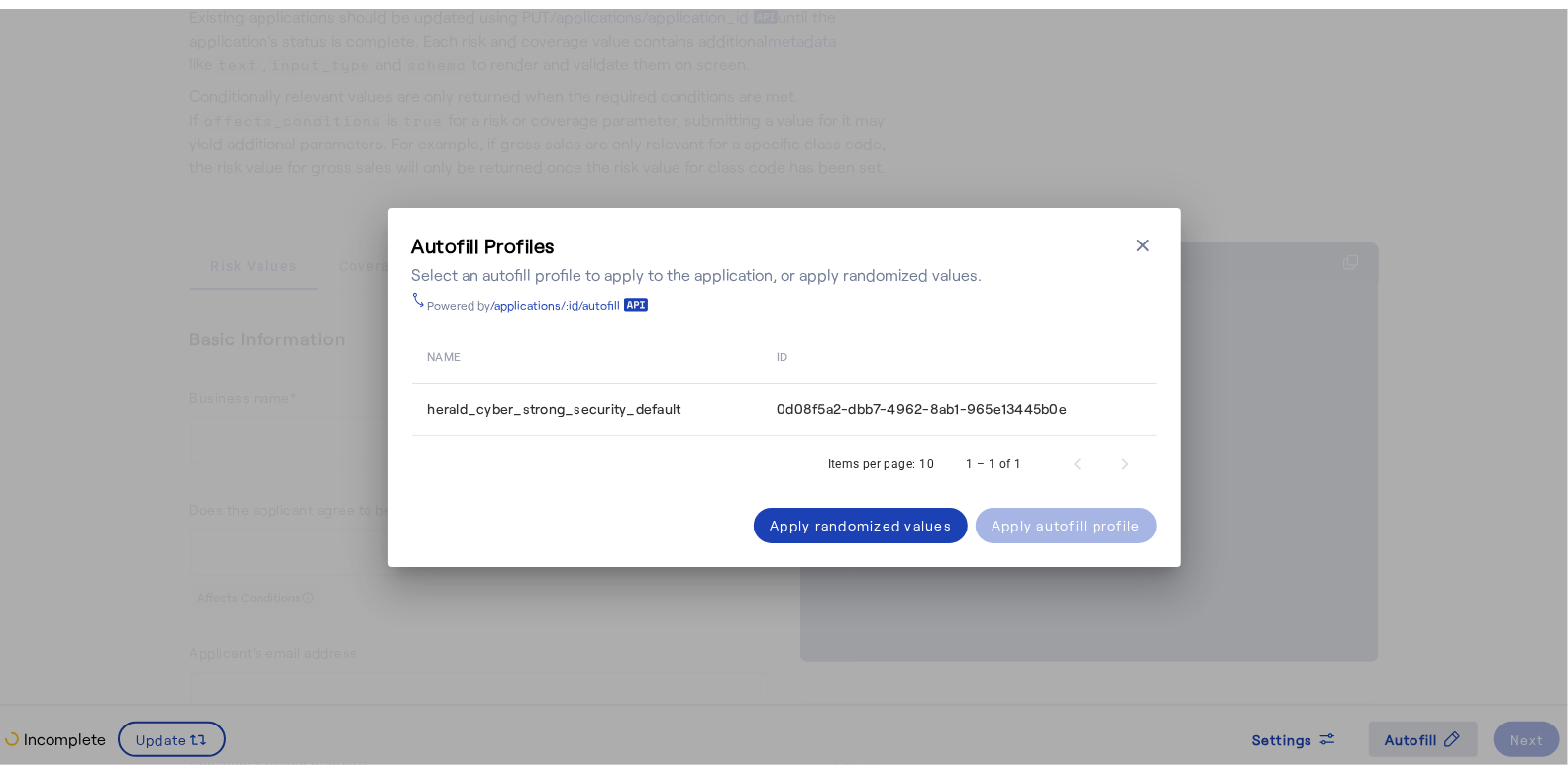
scroll to position [0, 0]
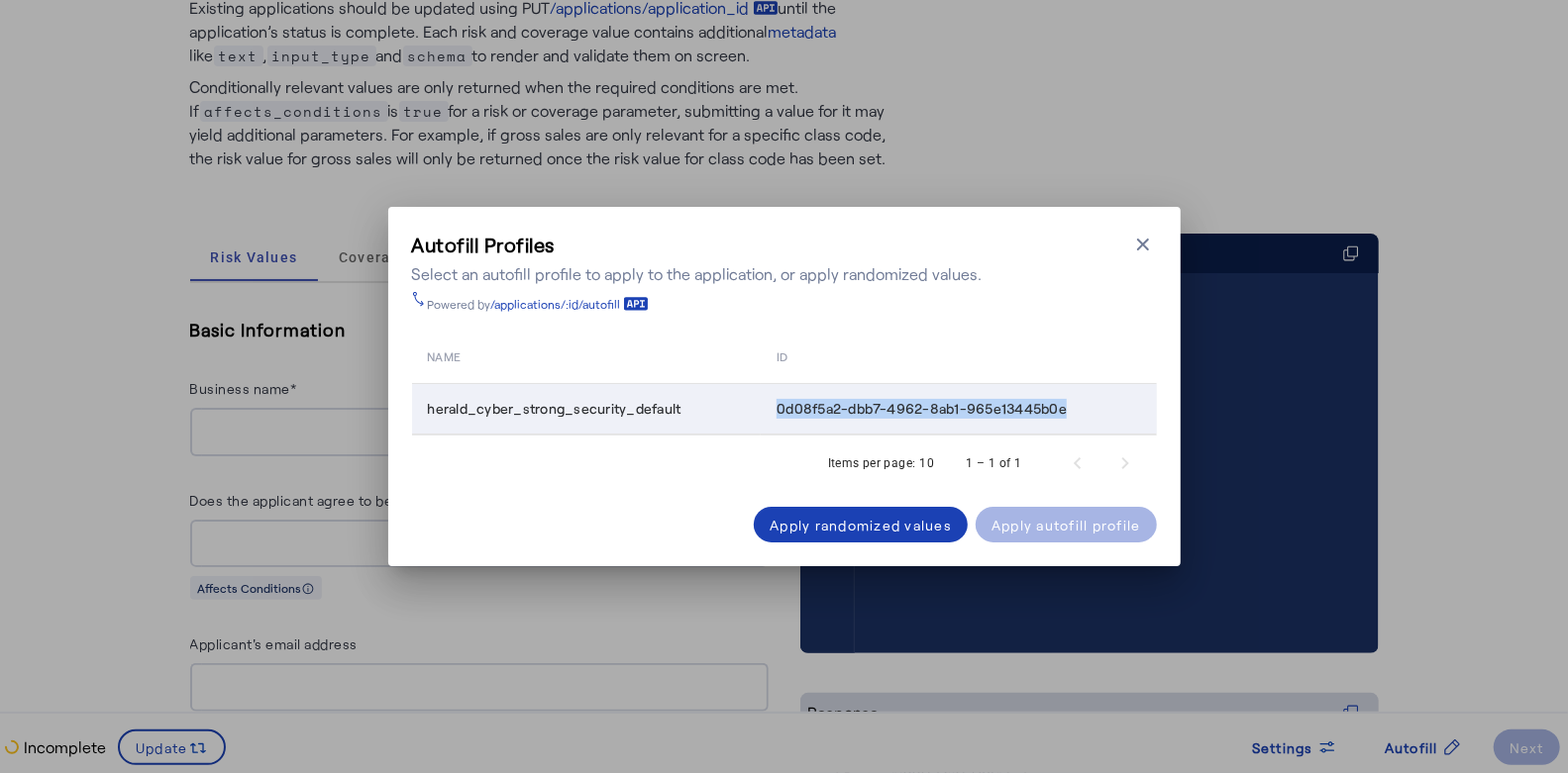
drag, startPoint x: 764, startPoint y: 404, endPoint x: 1074, endPoint y: 407, distance: 310.0
click at [1074, 407] on td "0d08f5a2-dbb7-4962-8ab1-965e13445b0e" at bounding box center [959, 409] width 395 height 52
copy span "0d08f5a2-dbb7-4962-8ab1-965e13445b0e"
click at [1133, 242] on icon "button" at bounding box center [1143, 244] width 20 height 20
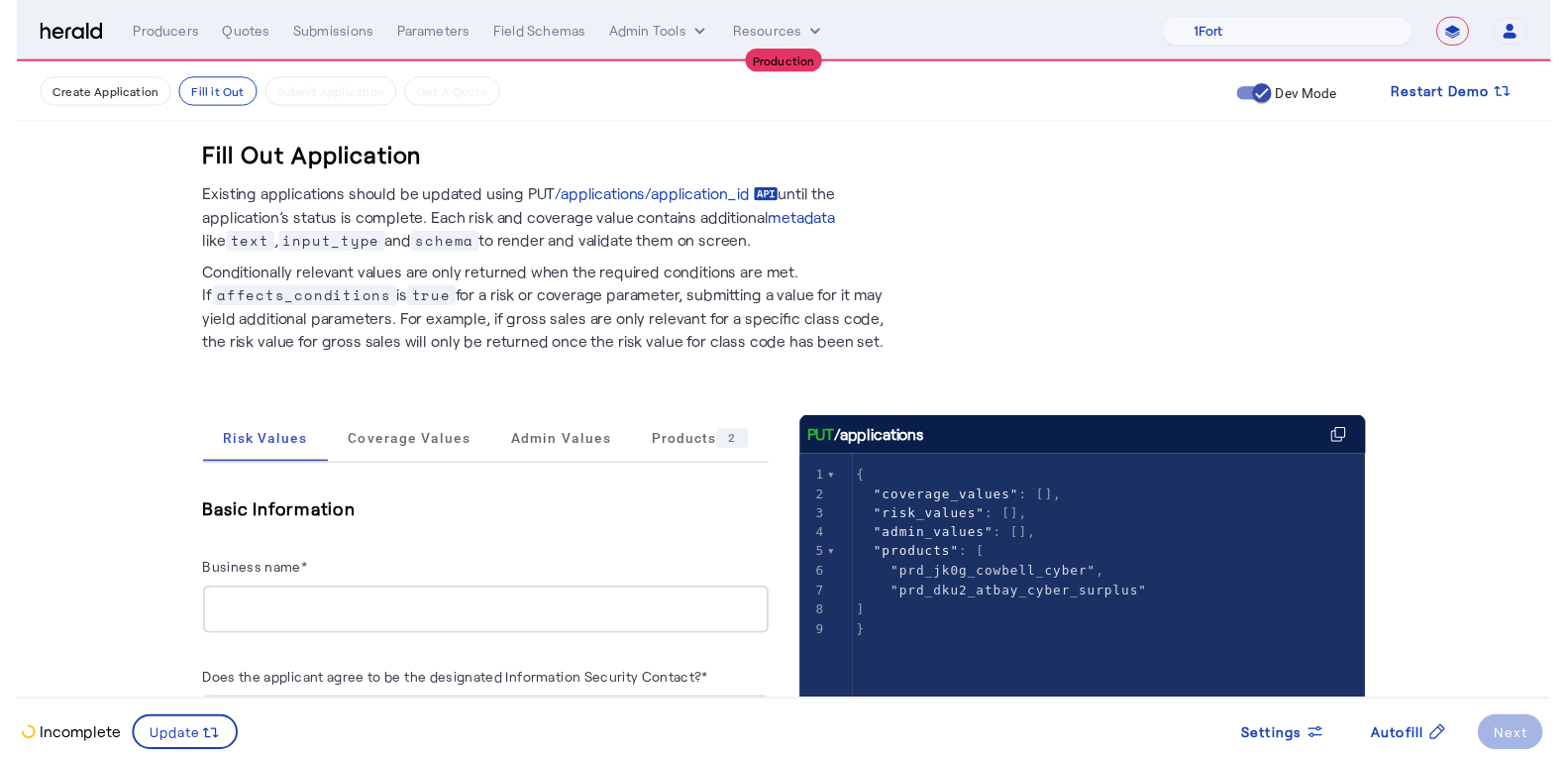
scroll to position [190, 0]
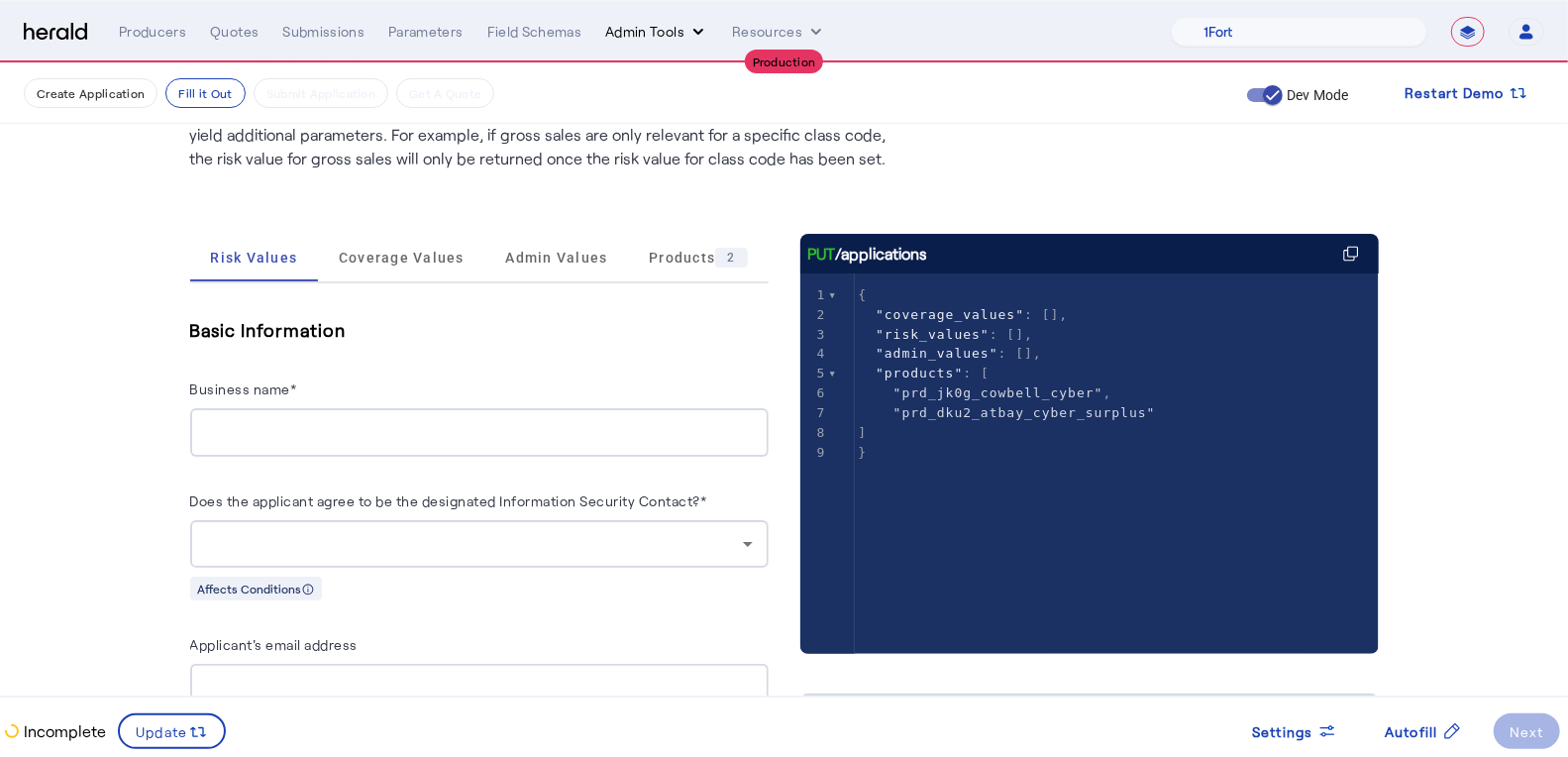
click at [678, 26] on button "Admin Tools" at bounding box center [657, 32] width 103 height 20
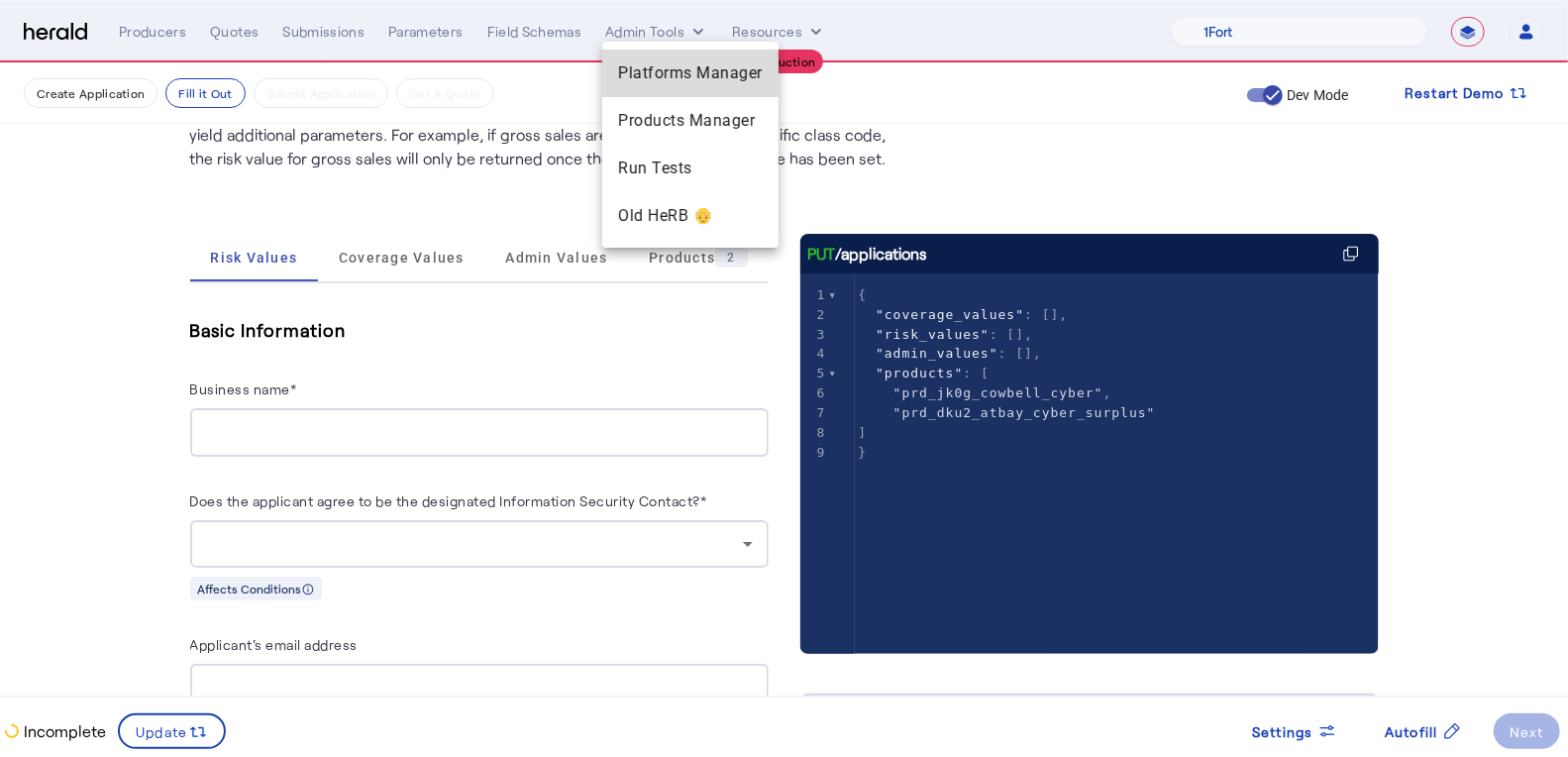
click at [686, 70] on span "Platforms Manager" at bounding box center [691, 74] width 145 height 24
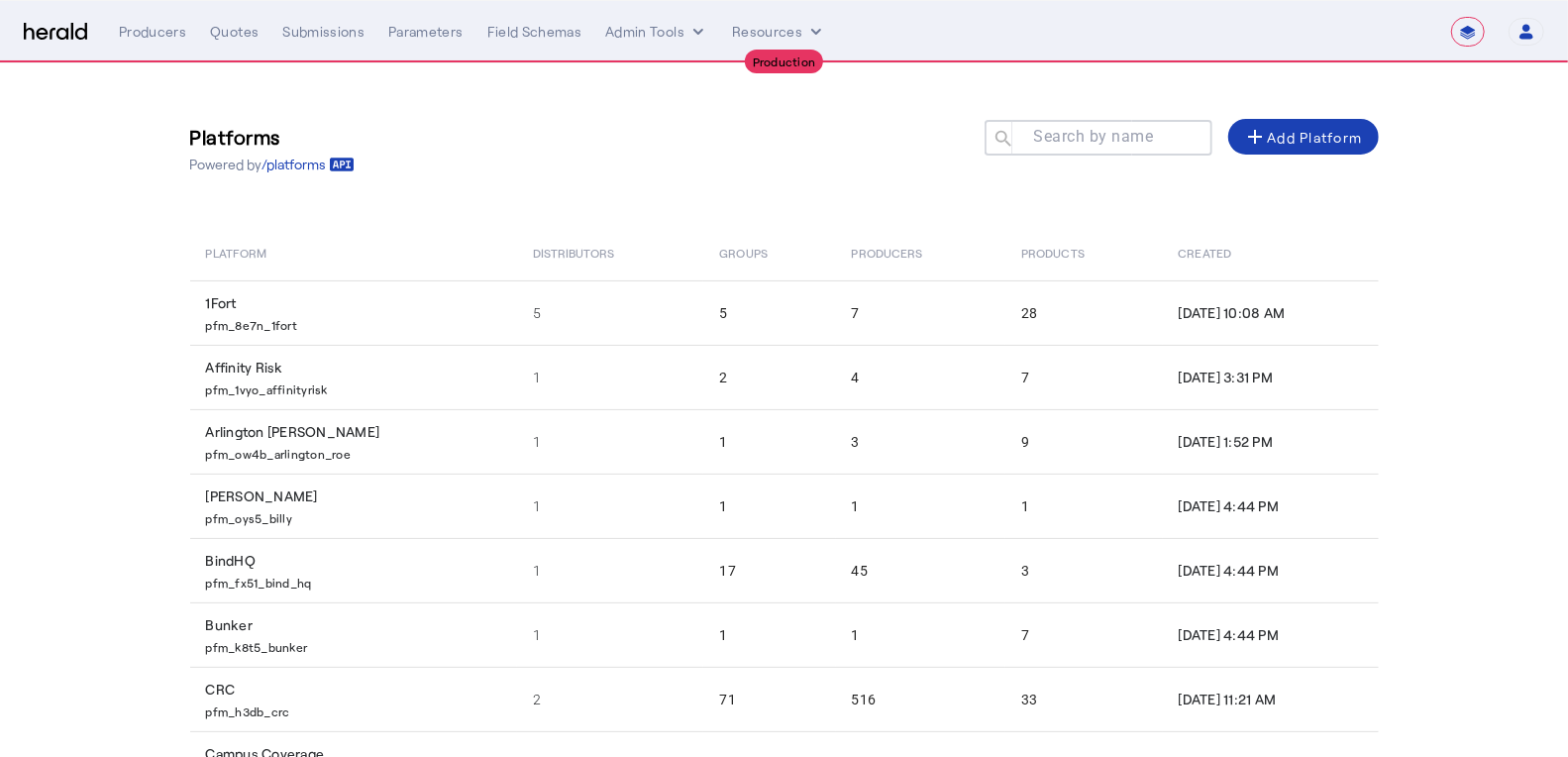
click at [1058, 140] on mat-label "Search by name" at bounding box center [1093, 137] width 120 height 19
click at [1058, 140] on input "Search by name" at bounding box center [1107, 137] width 178 height 24
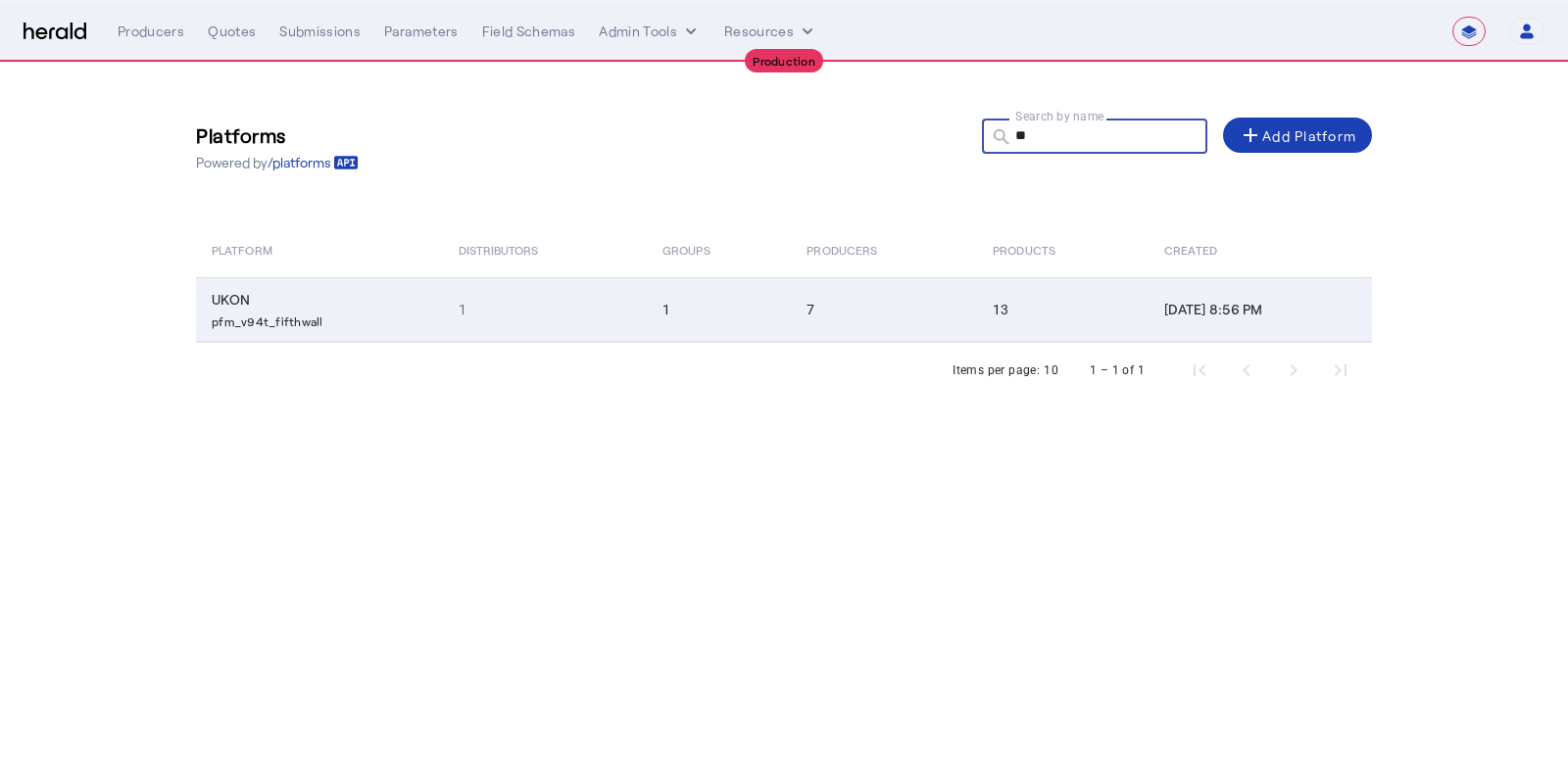
type input "**"
click at [359, 334] on td "UKON pfm_v94t_fifthwall" at bounding box center [319, 310] width 247 height 65
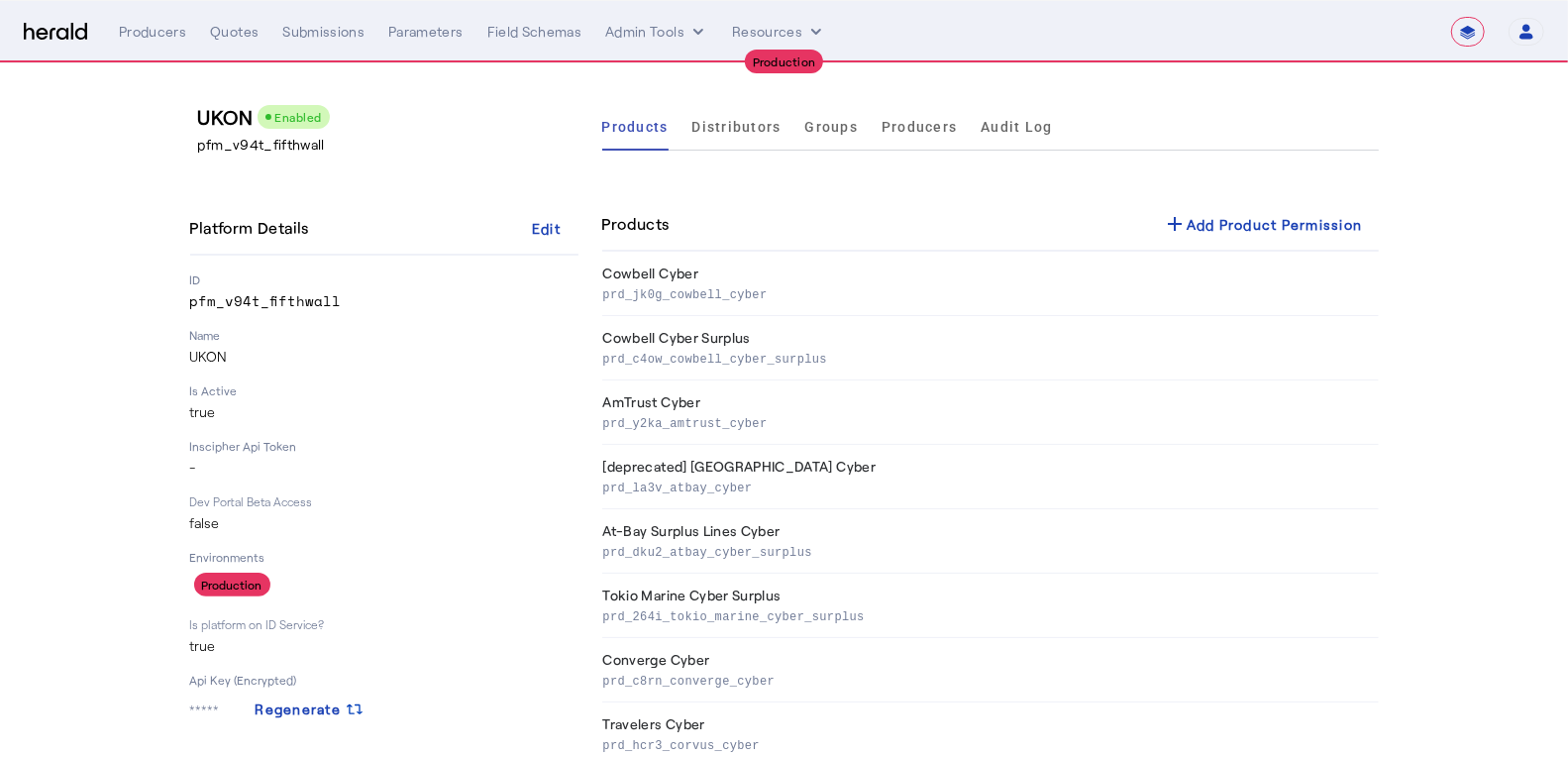
click at [317, 140] on p "pfm_v94t_fifthwall" at bounding box center [392, 145] width 389 height 20
copy p "pfm_v94t_fifthwall"
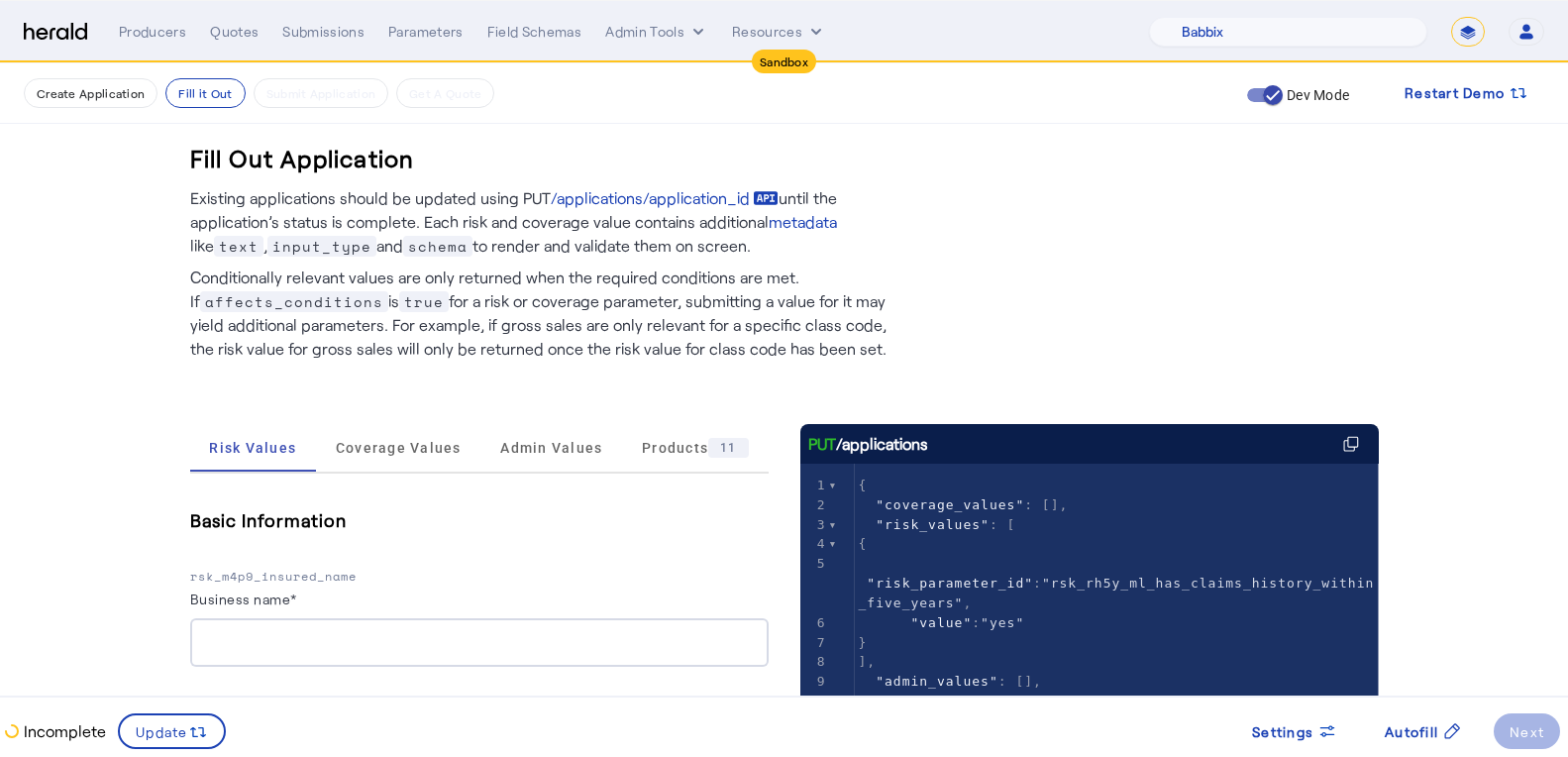
select select "pfm_129z_babbix"
select select "*******"
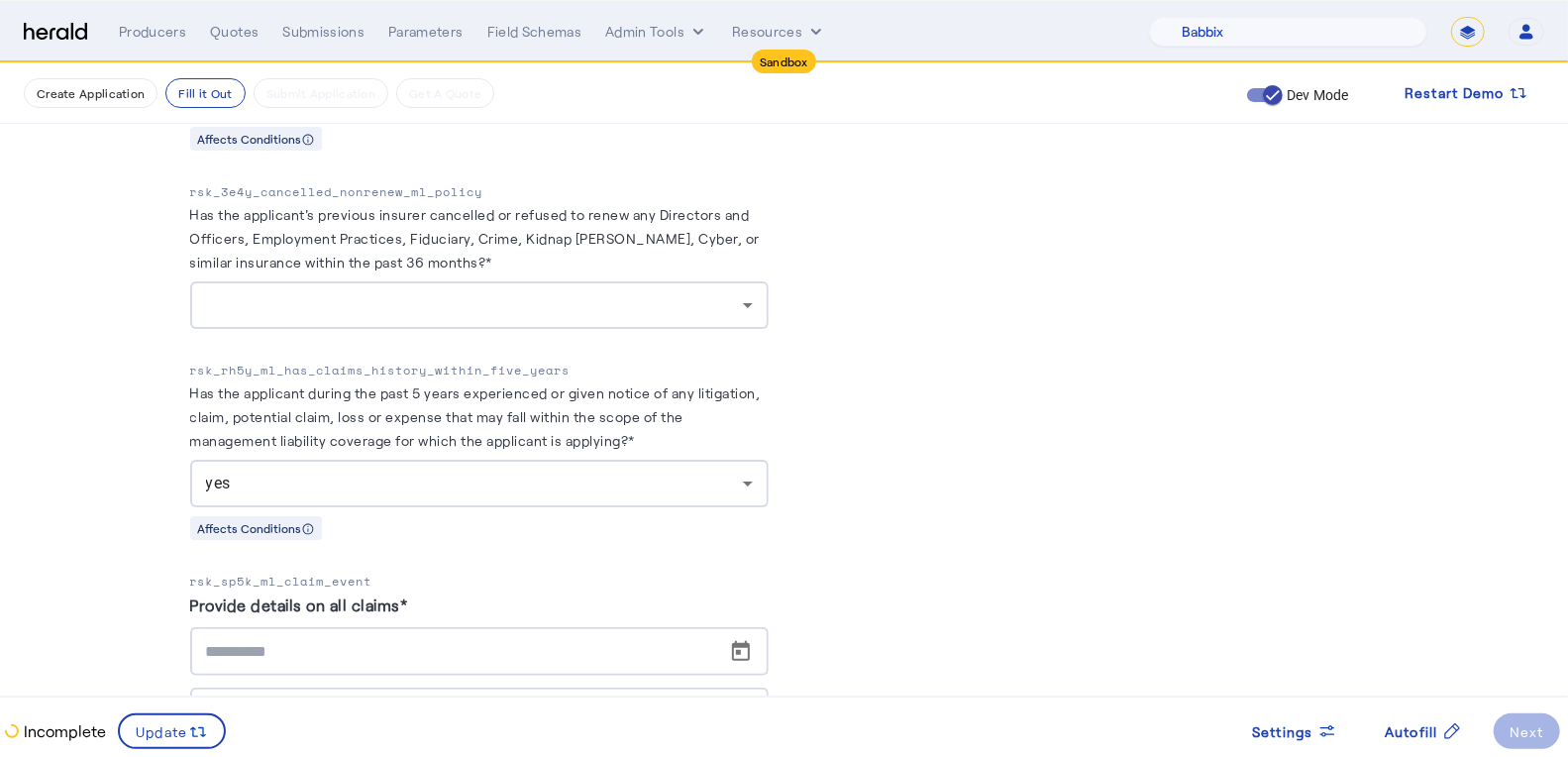
scroll to position [20, 0]
